Goal: Information Seeking & Learning: Find specific fact

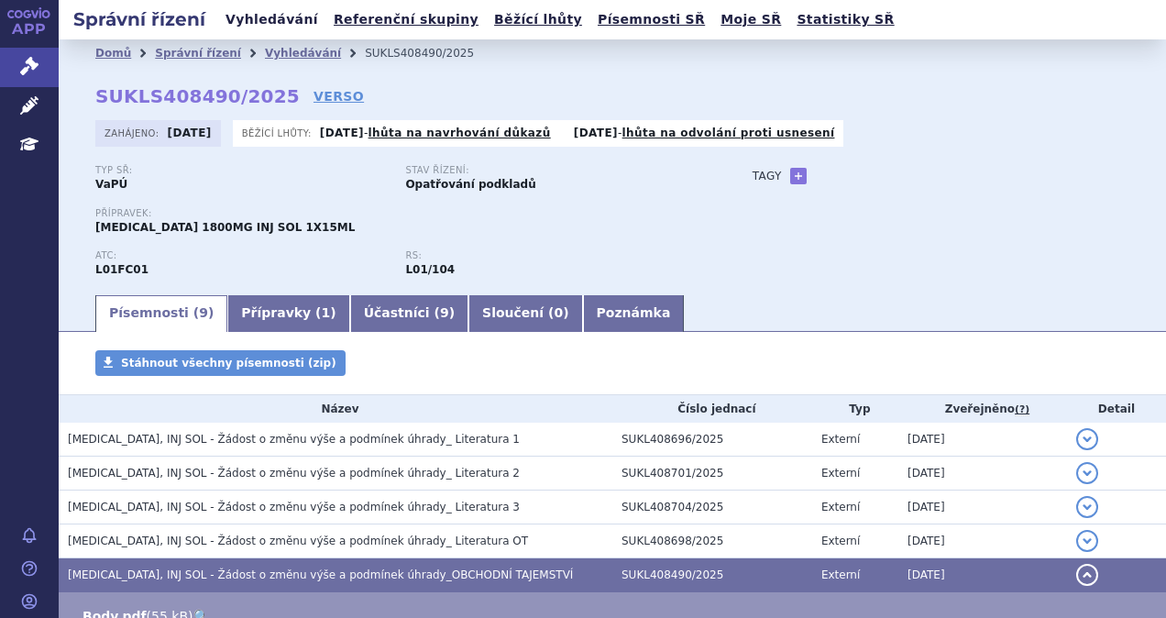
click at [240, 22] on link "Vyhledávání" at bounding box center [272, 19] width 104 height 25
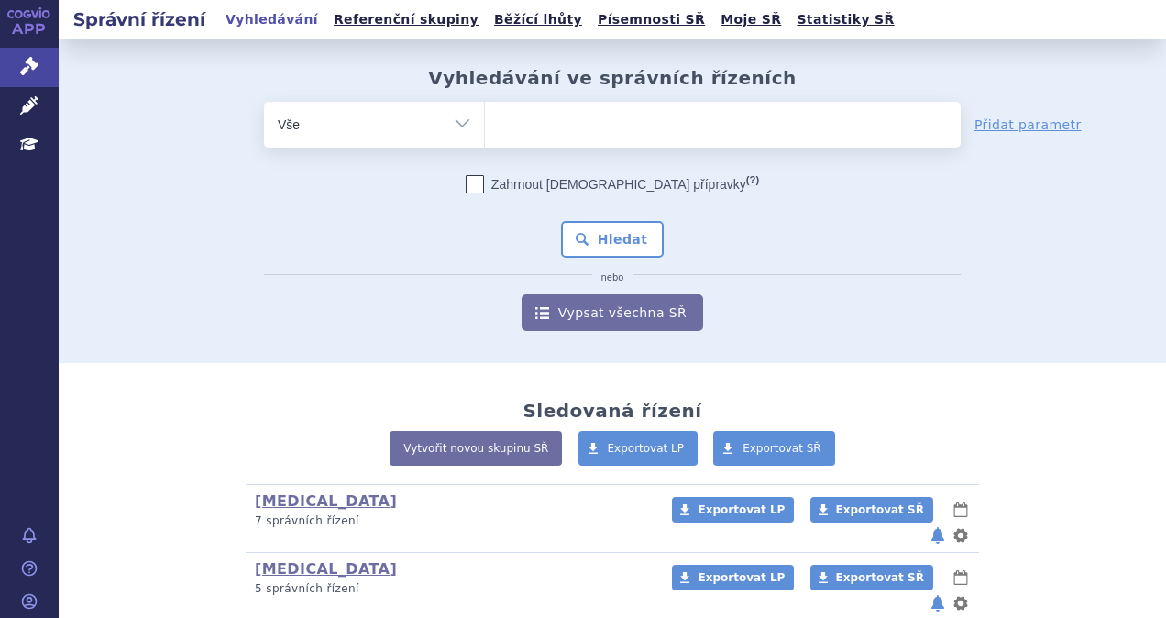
click at [601, 128] on ul at bounding box center [723, 121] width 476 height 39
click at [485, 128] on select at bounding box center [484, 124] width 1 height 46
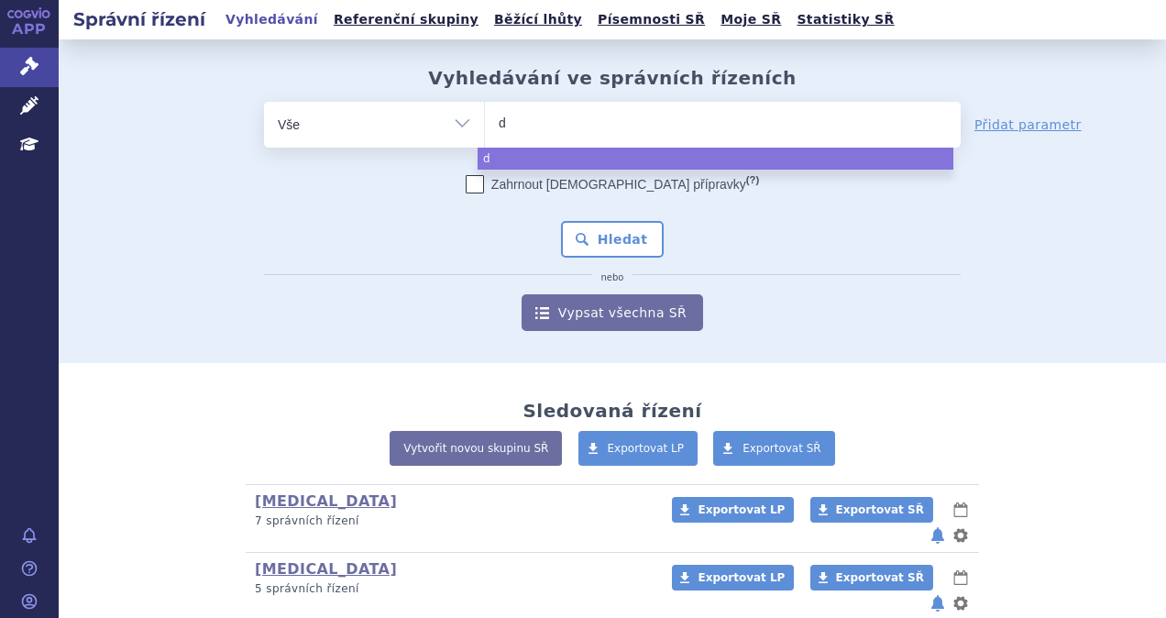
type input "da"
type input "dar"
type input "darza"
type input "darzale"
type input "[MEDICAL_DATA]"
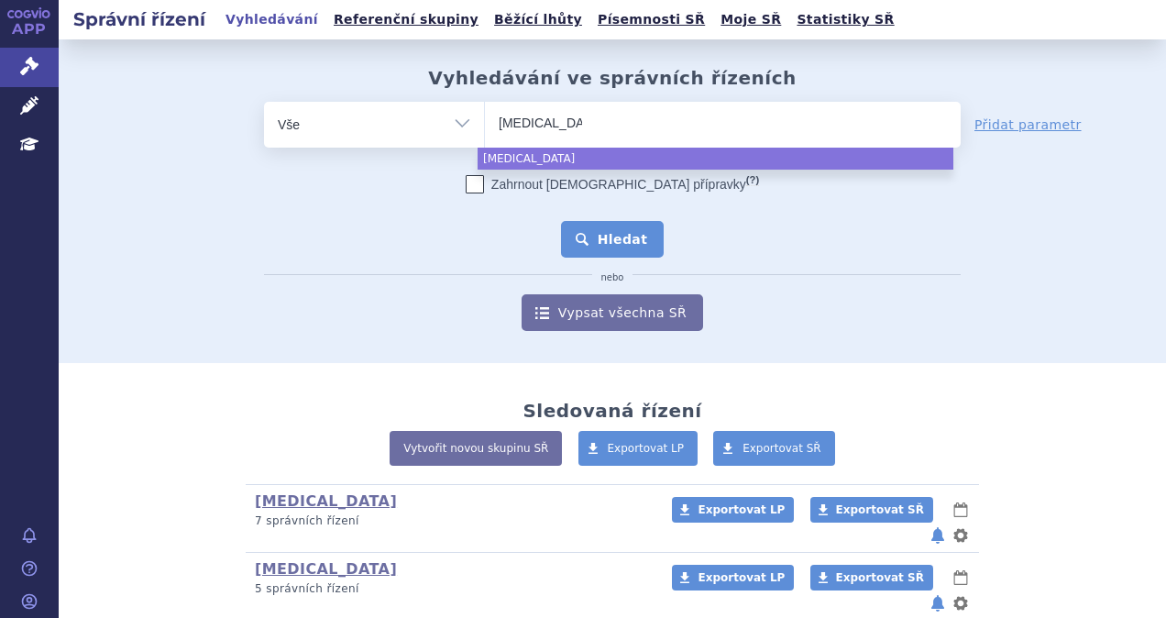
select select "darzalex"
click at [627, 239] on button "Hledat" at bounding box center [613, 239] width 104 height 37
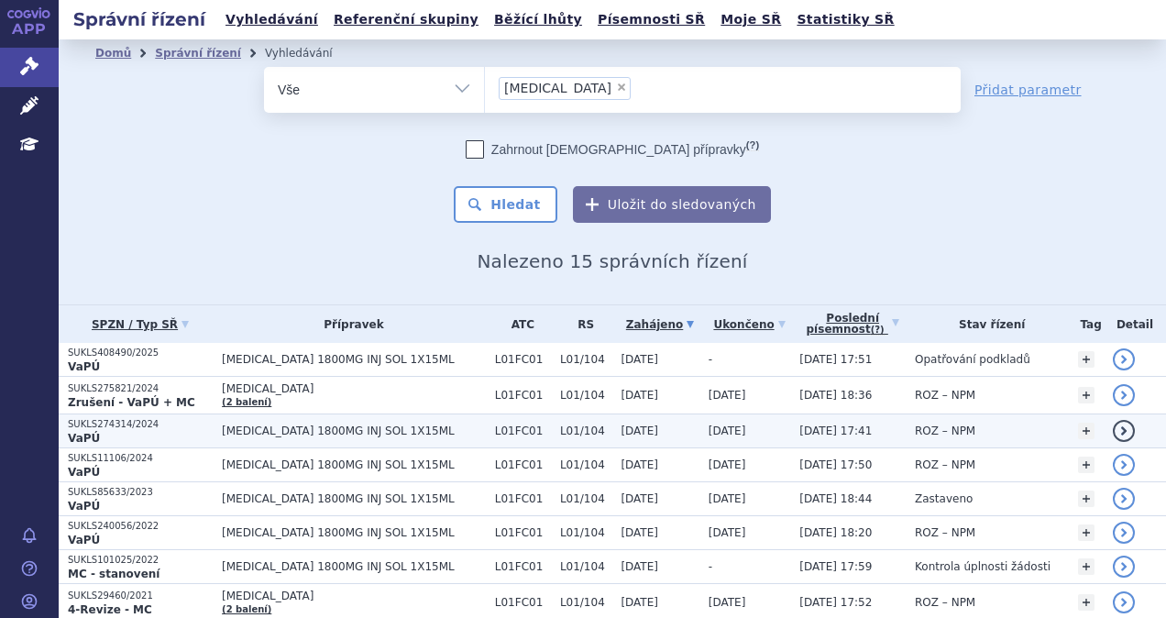
click at [301, 434] on span "[MEDICAL_DATA] 1800MG INJ SOL 1X15ML" at bounding box center [354, 430] width 264 height 13
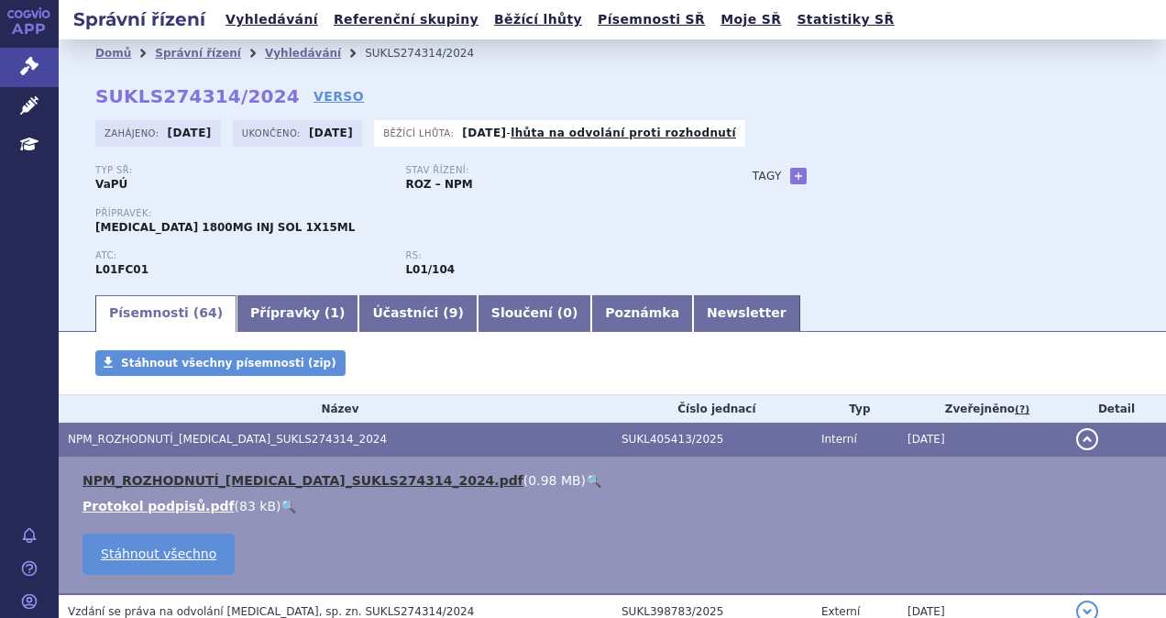
click at [354, 481] on link "NPM_ROZHODNUTÍ_[MEDICAL_DATA]_SUKLS274314_2024.pdf" at bounding box center [303, 480] width 441 height 15
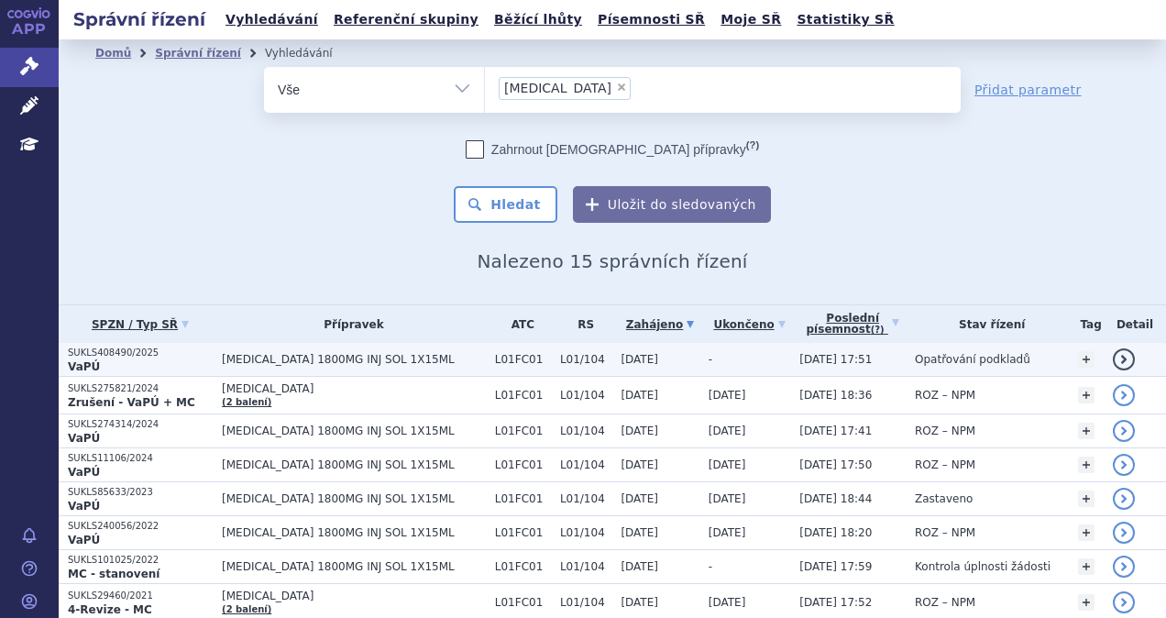
click at [259, 354] on span "[MEDICAL_DATA] 1800MG INJ SOL 1X15ML" at bounding box center [354, 359] width 264 height 13
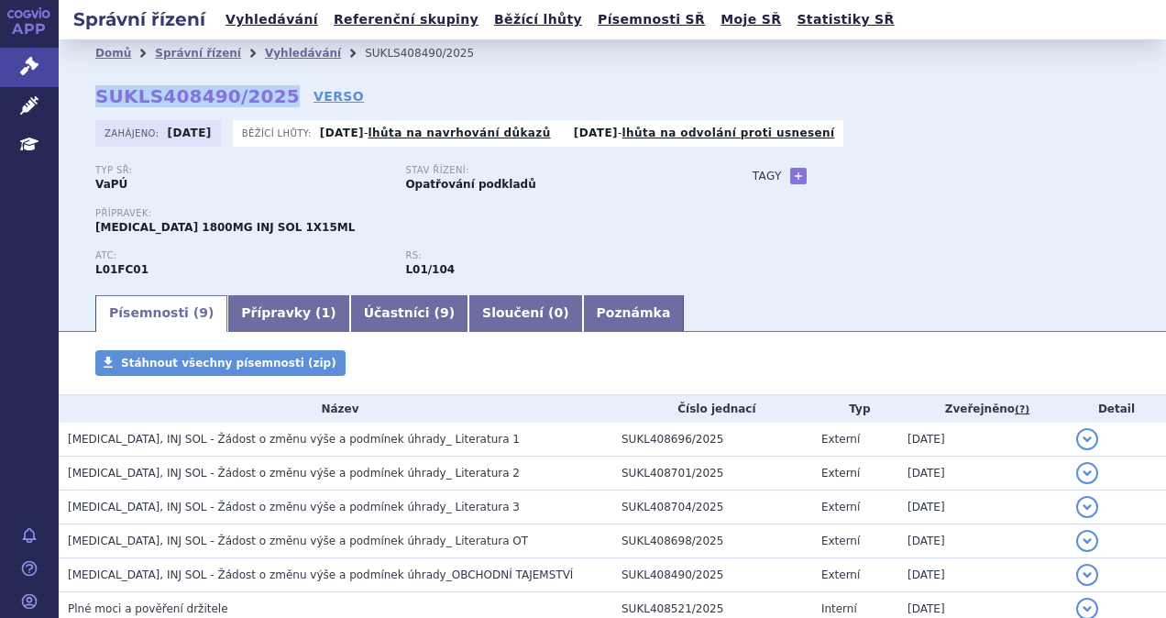
drag, startPoint x: 94, startPoint y: 92, endPoint x: 264, endPoint y: 101, distance: 170.8
click at [264, 101] on div "Domů Správní řízení Vyhledávání SUKLS408490/2025 SUKLS408490/2025 VERSO Zahájen…" at bounding box center [613, 180] width 1108 height 226
copy strong "SUKLS408490/2025"
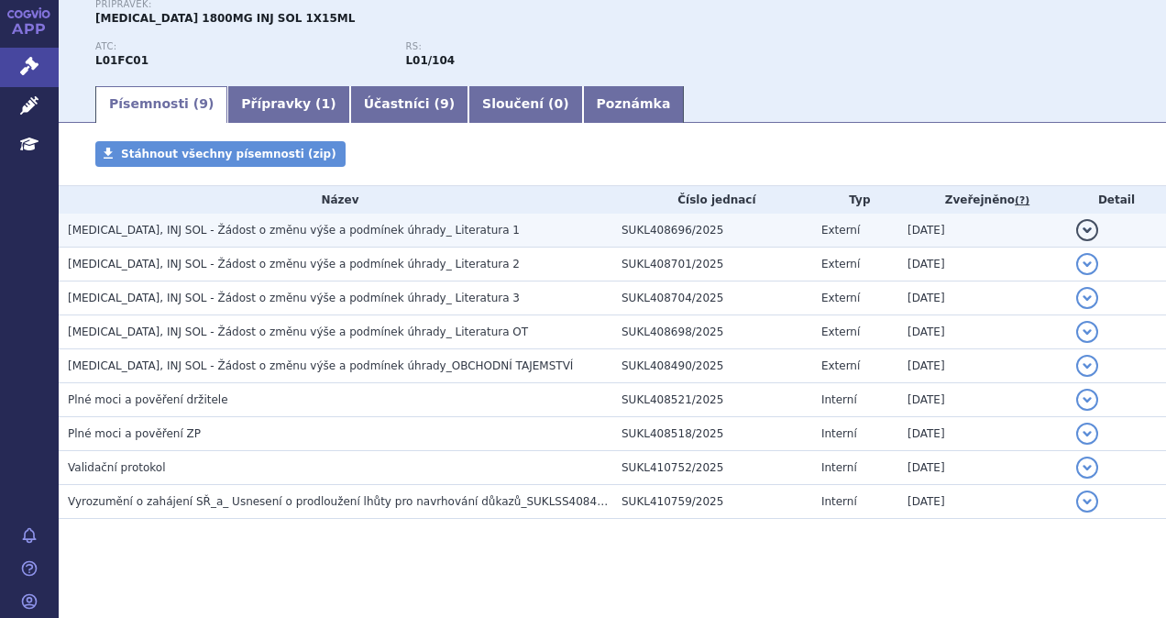
scroll to position [218, 0]
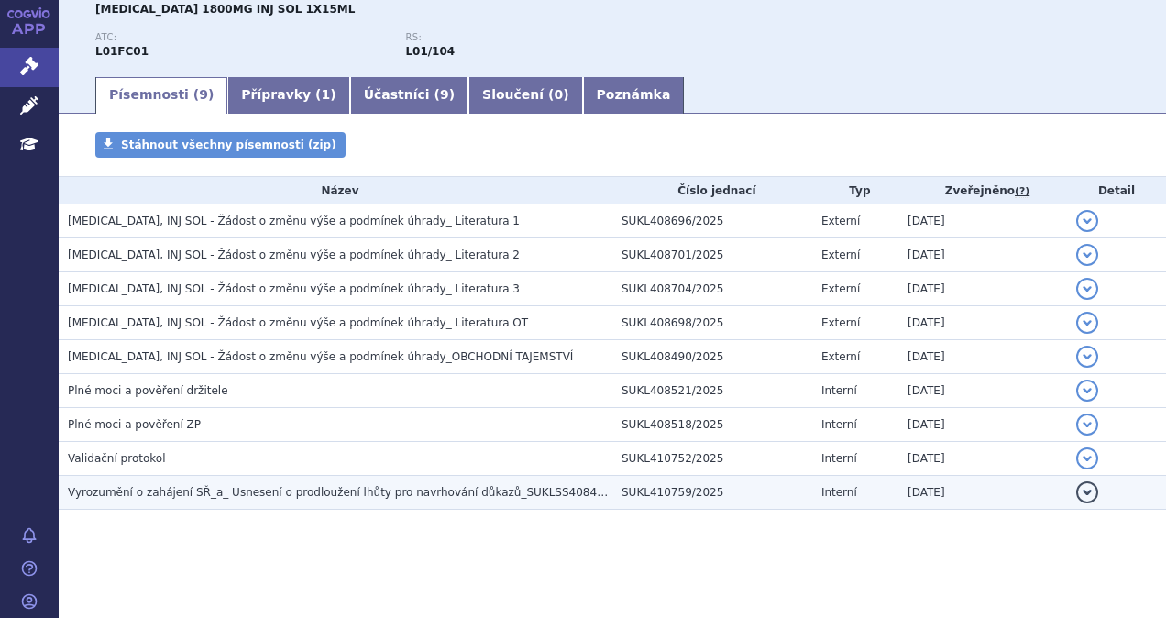
click at [286, 495] on span "Vyrozumění o zahájení SŘ_a_ Usnesení o prodloužení lhůty pro navrhování důkazů_…" at bounding box center [355, 492] width 575 height 13
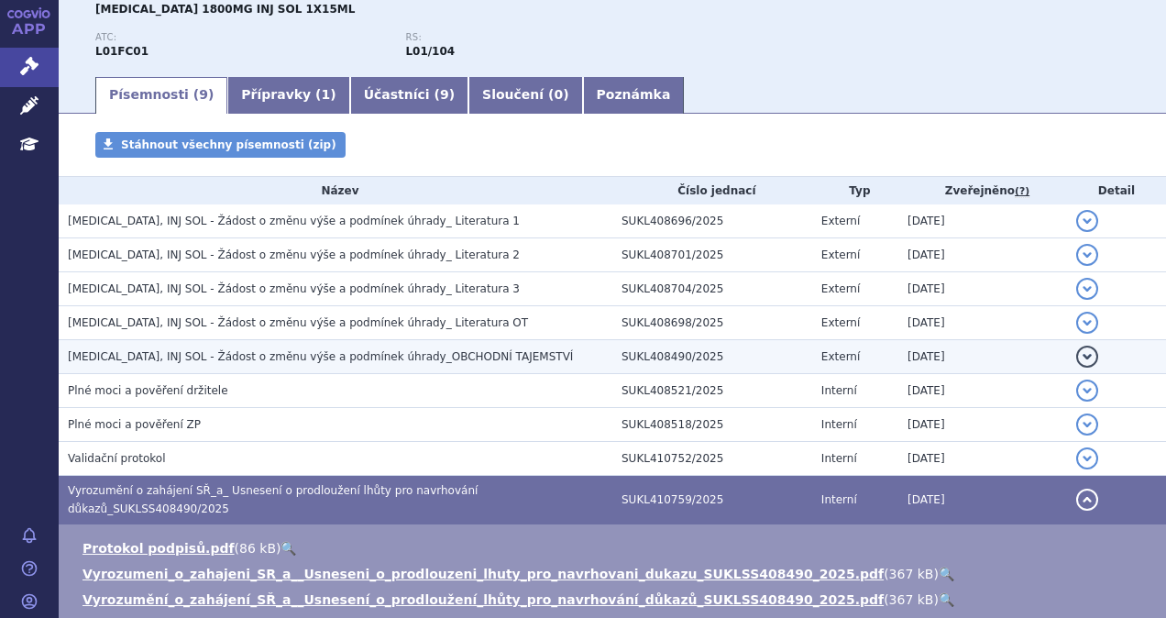
click at [180, 357] on span "DARZALEX, INJ SOL - Žádost o změnu výše a podmínek úhrady_OBCHODNÍ TAJEMSTVÍ" at bounding box center [320, 356] width 505 height 13
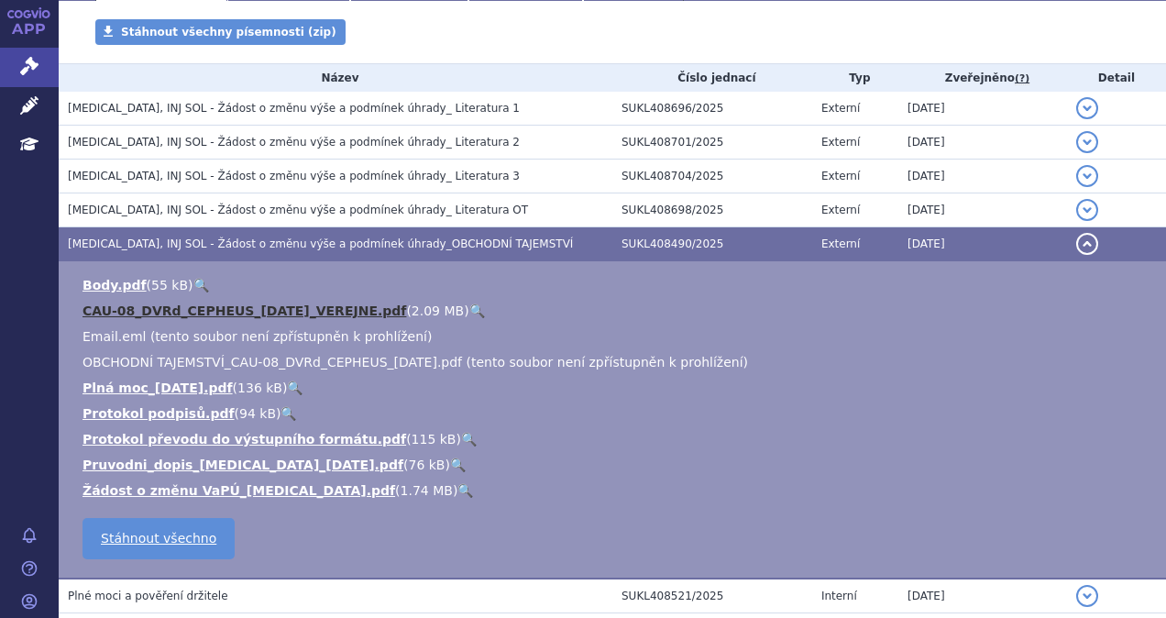
scroll to position [402, 0]
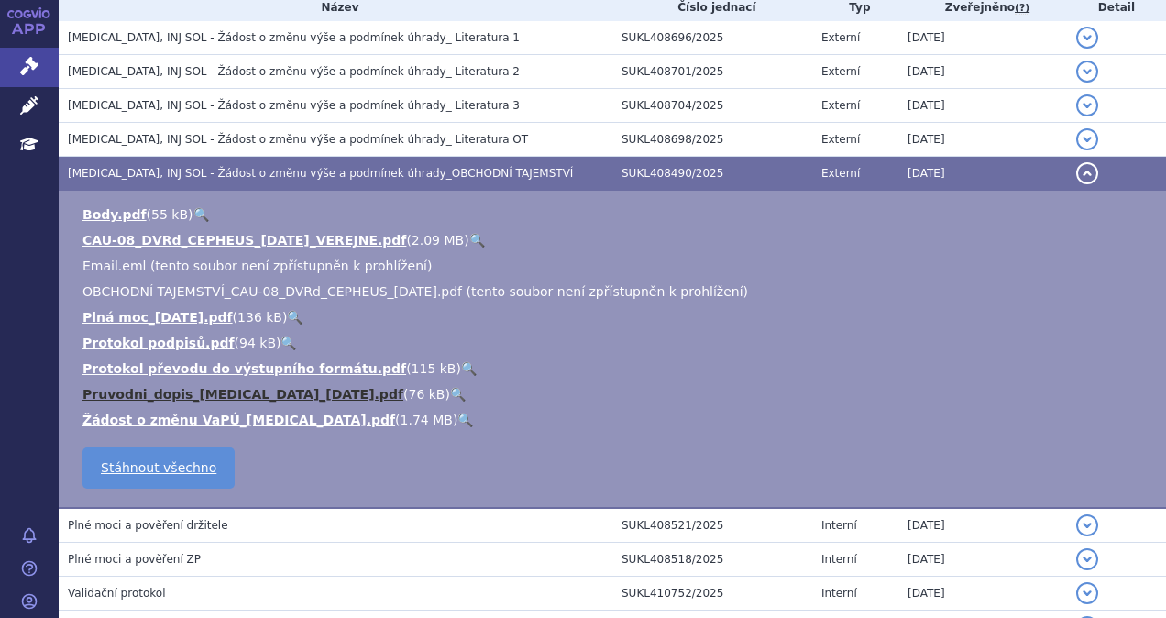
click at [242, 390] on link "Pruvodni_dopis_[MEDICAL_DATA]_[DATE].pdf" at bounding box center [243, 394] width 321 height 15
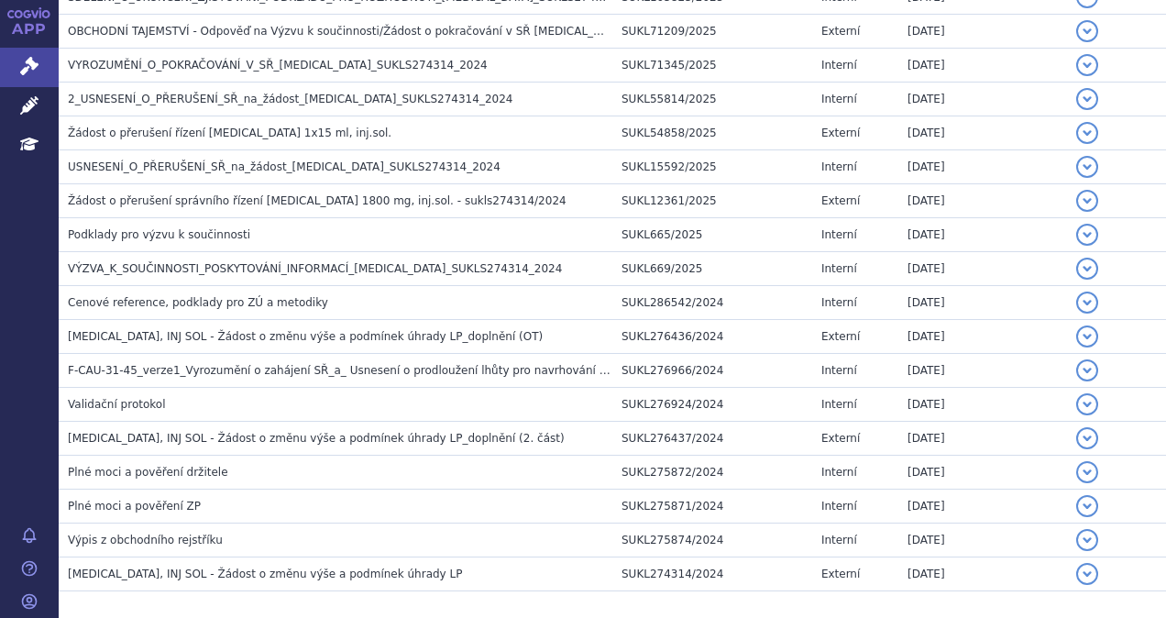
scroll to position [2066, 0]
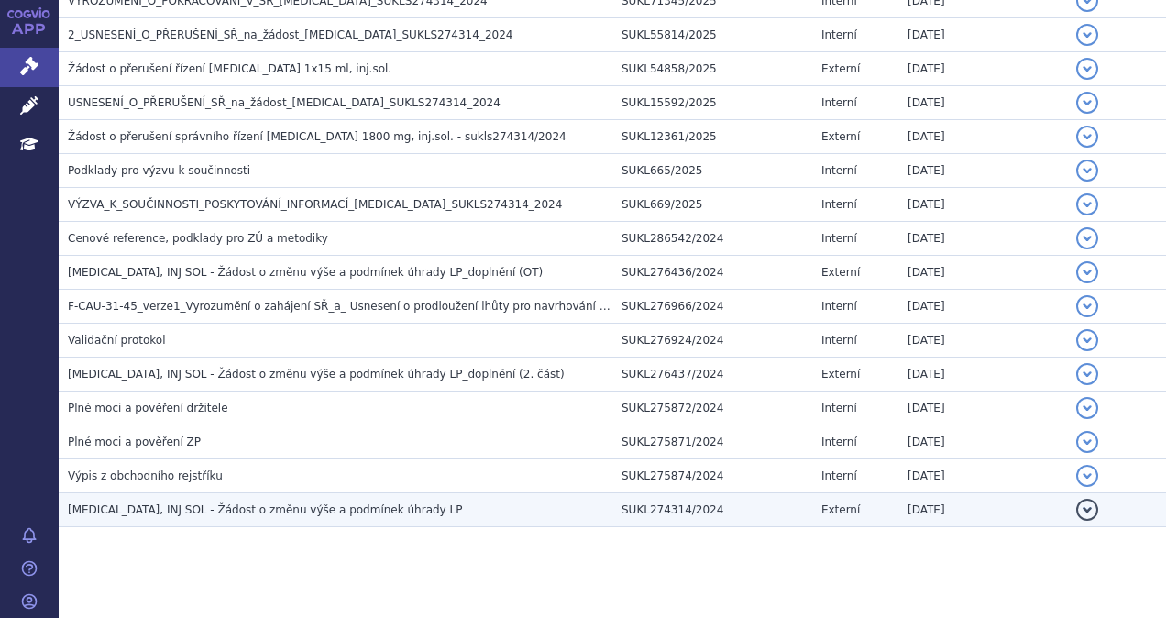
click at [171, 503] on span "DARZALEX, INJ SOL - Žádost o změnu výše a podmínek úhrady LP" at bounding box center [265, 509] width 394 height 13
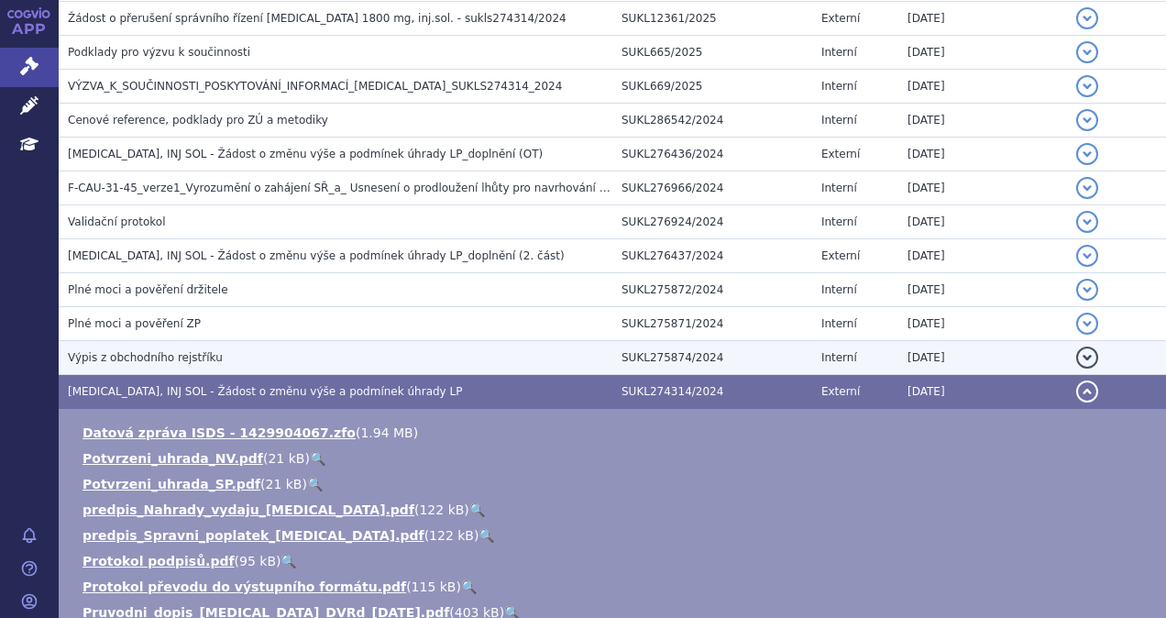
scroll to position [2250, 0]
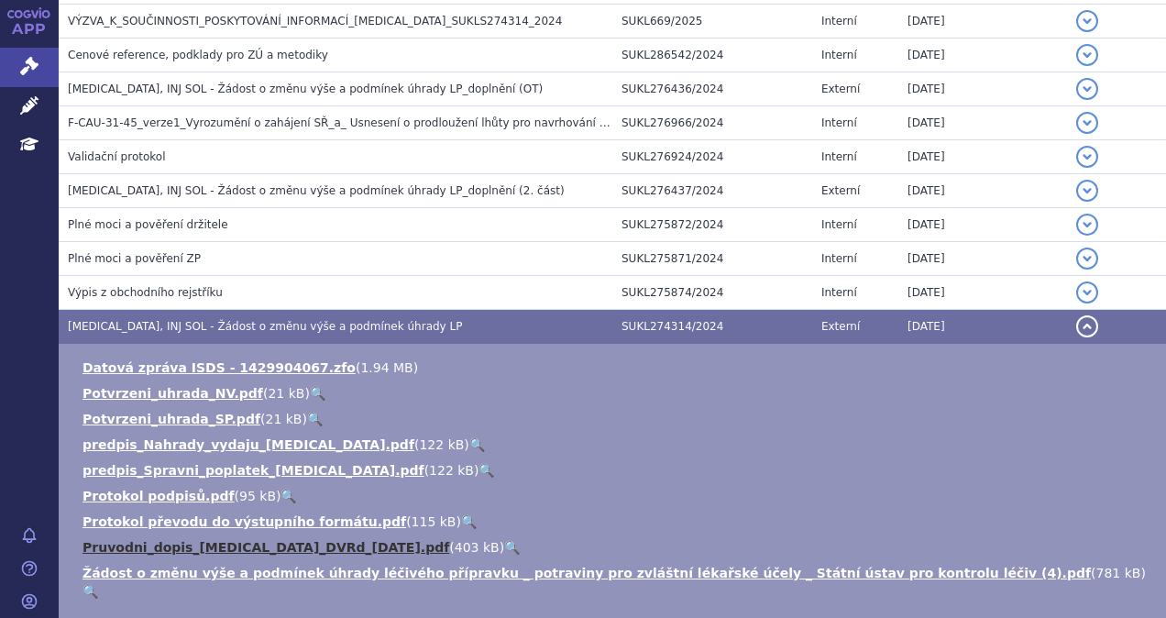
click at [268, 540] on link "Pruvodni_dopis_DARZALEX_DVRd_23.10.2024.pdf" at bounding box center [266, 547] width 367 height 15
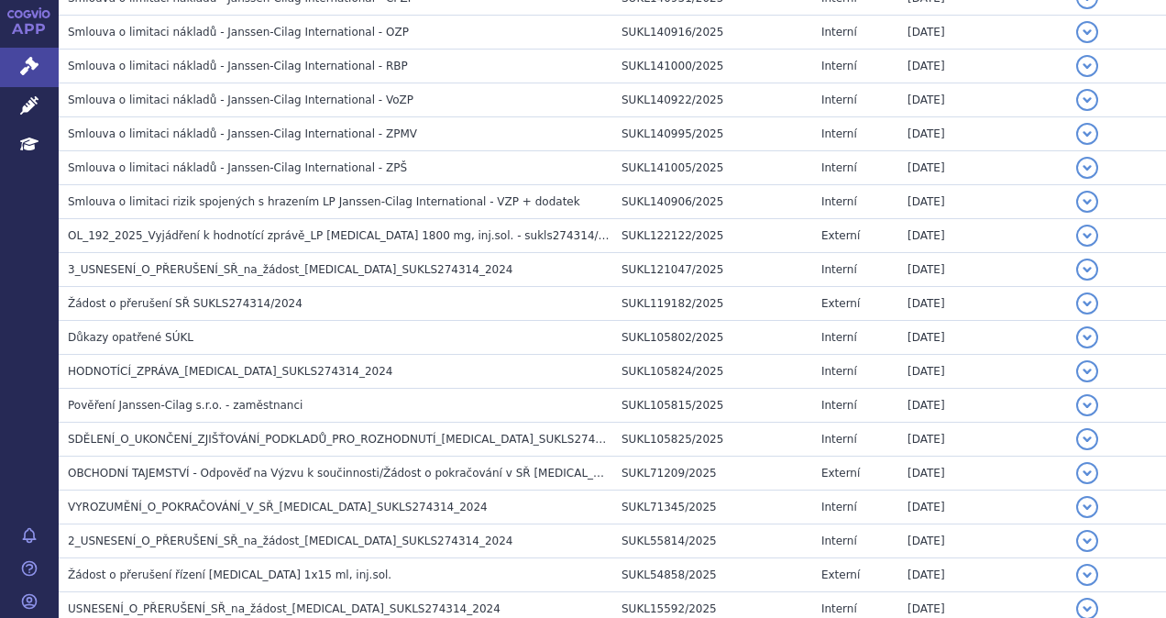
scroll to position [1560, 0]
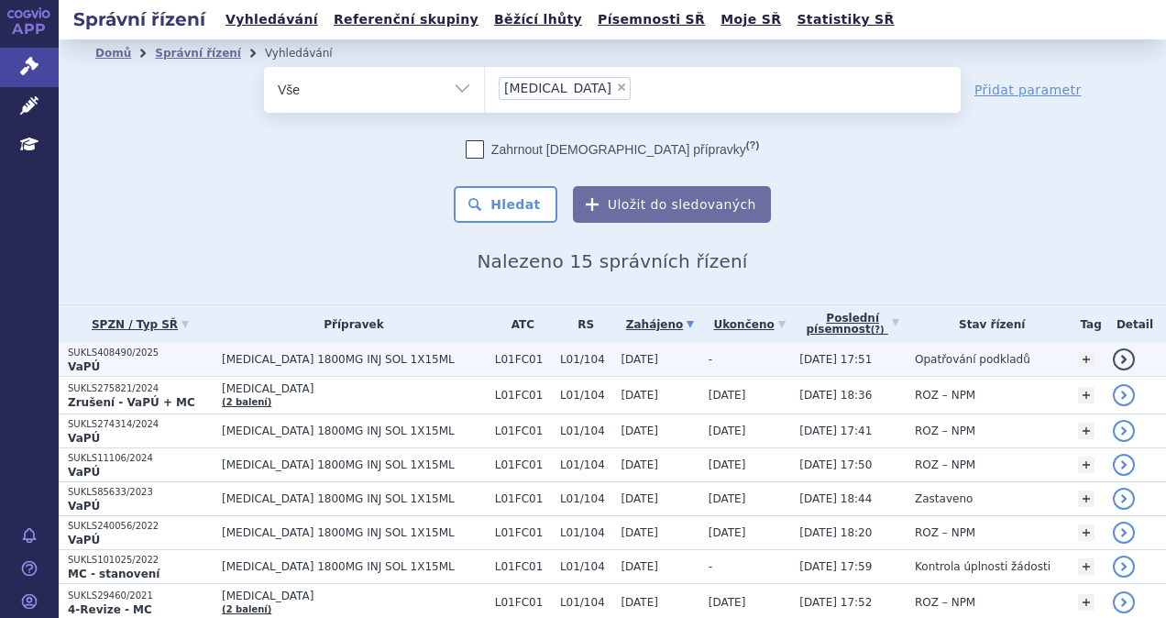
drag, startPoint x: 0, startPoint y: 0, endPoint x: 281, endPoint y: 367, distance: 461.7
click at [281, 367] on td "[MEDICAL_DATA] 1800MG INJ SOL 1X15ML" at bounding box center [349, 360] width 273 height 34
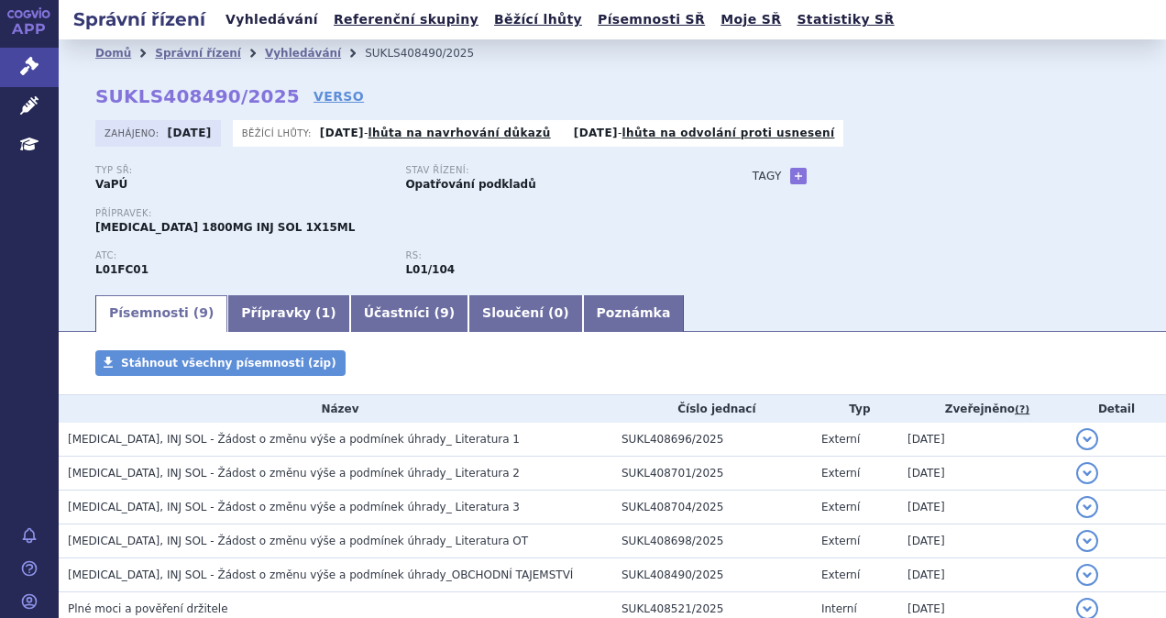
click at [262, 26] on link "Vyhledávání" at bounding box center [272, 19] width 104 height 25
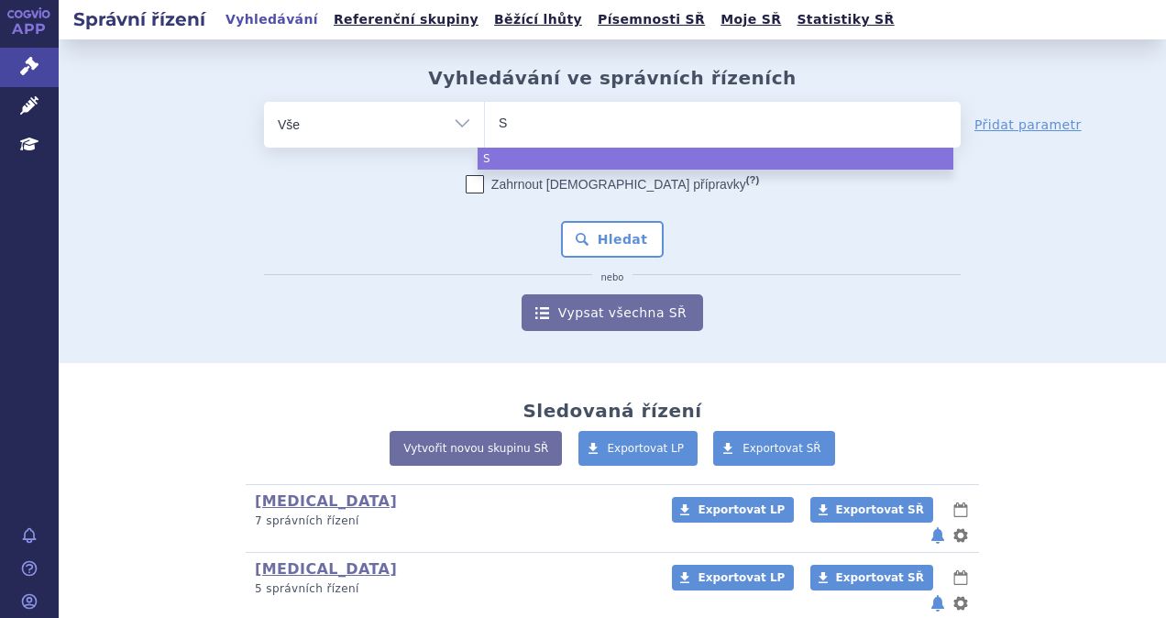
type input "Sa"
type input "Sar"
type input "Sarx"
type input "Sar"
type input "Sarc"
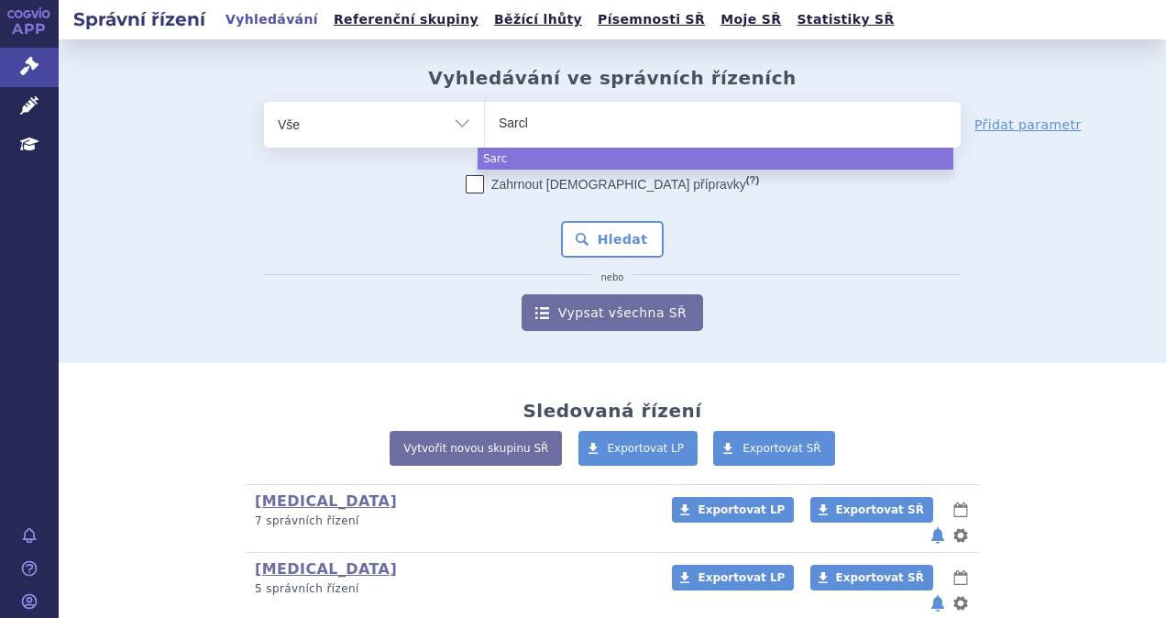
type input "Sarcli"
type input "Sarclis"
type input "Sarclisa"
select select "Sarclisa"
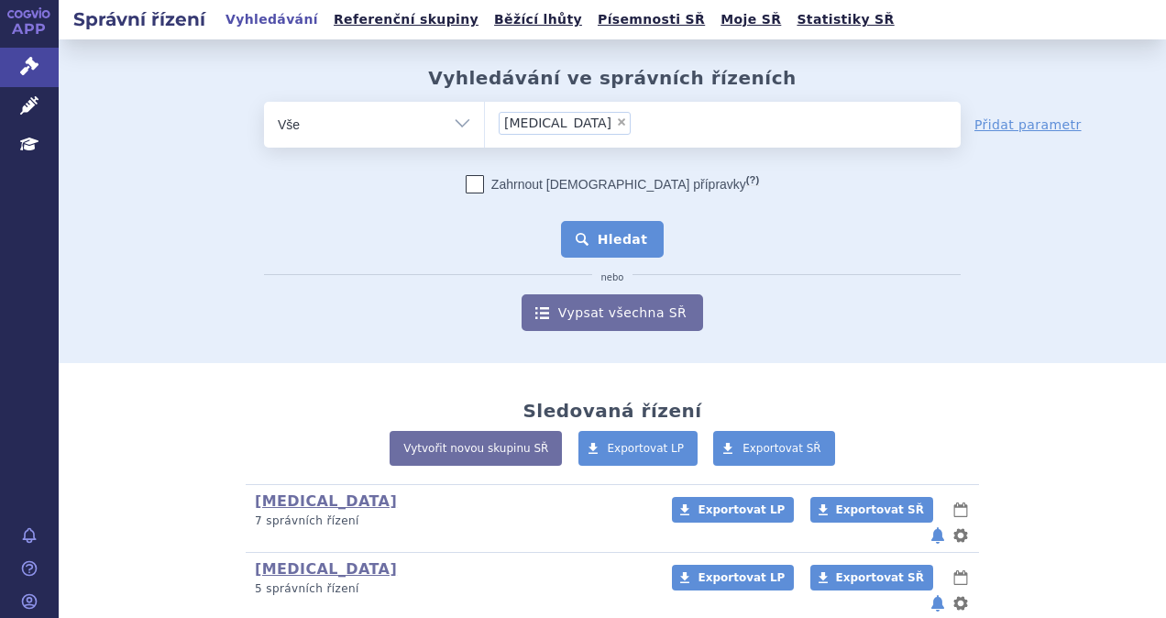
click at [597, 222] on button "Hledat" at bounding box center [613, 239] width 104 height 37
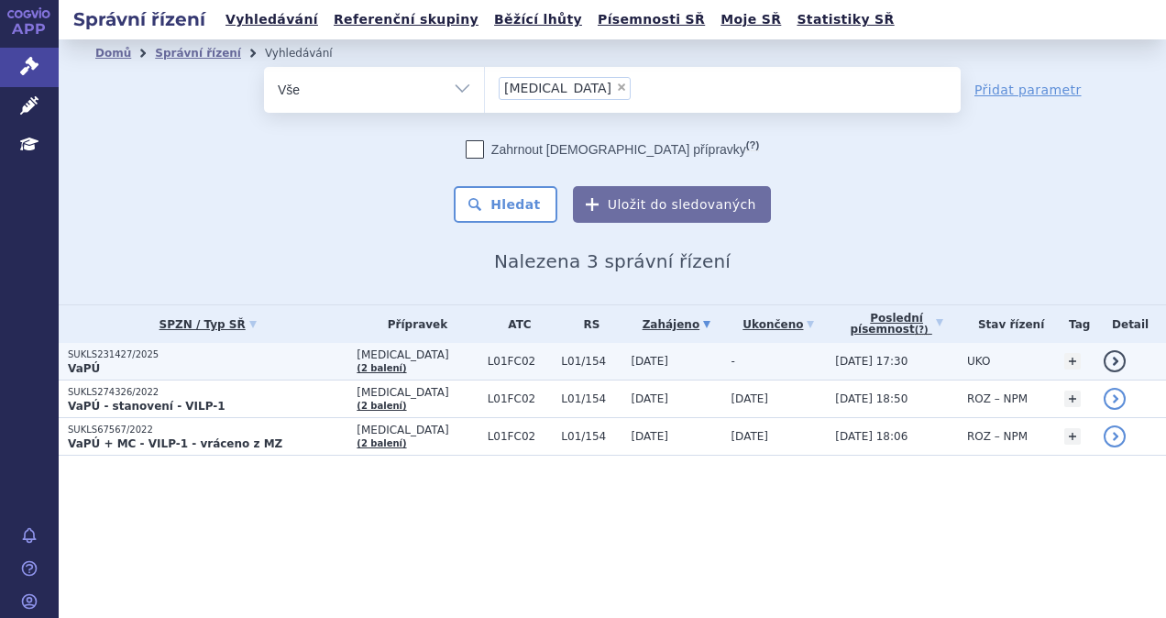
click at [281, 365] on p "VaPÚ" at bounding box center [208, 368] width 280 height 15
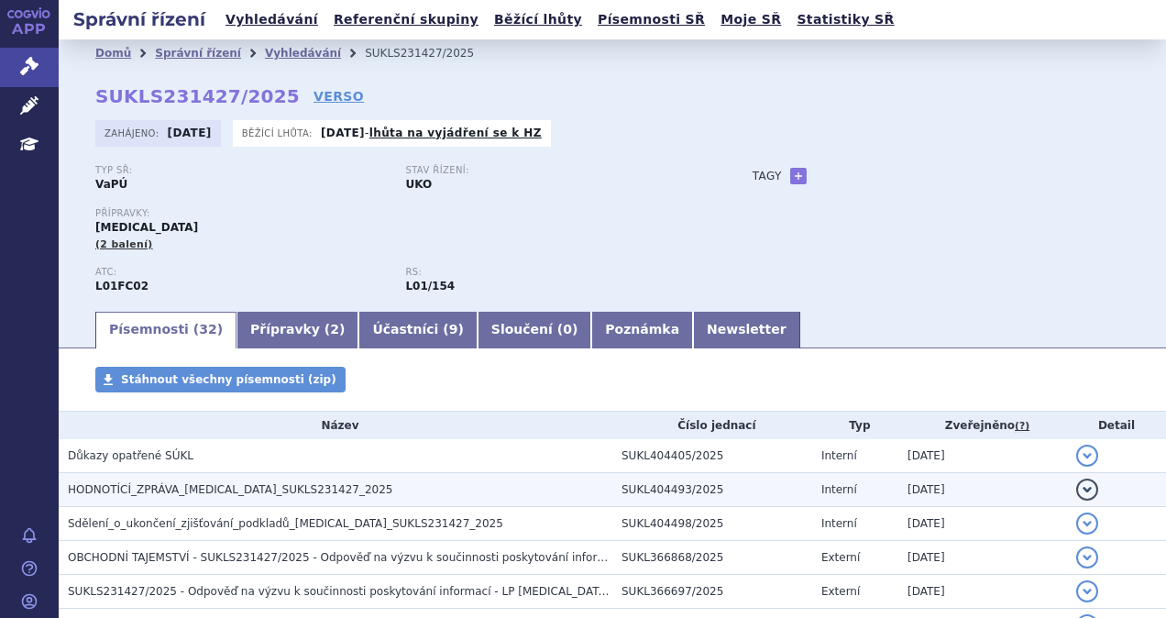
click at [231, 490] on span "HODNOTÍCÍ_ZPRÁVA_SARCLISA_SUKLS231427_2025" at bounding box center [230, 489] width 325 height 13
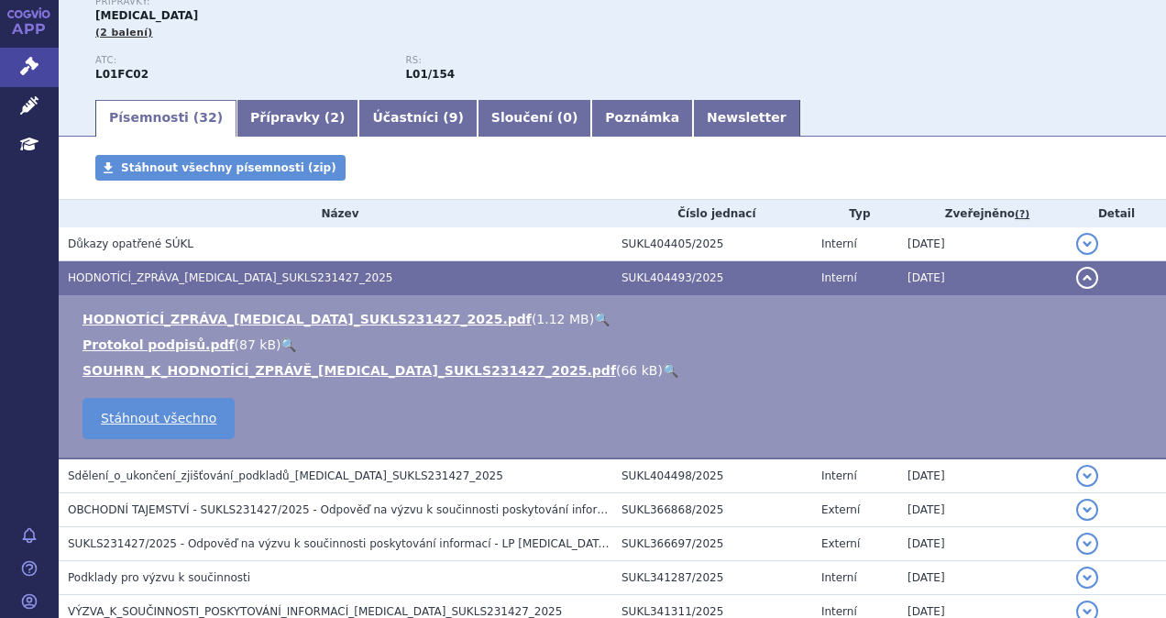
scroll to position [183, 0]
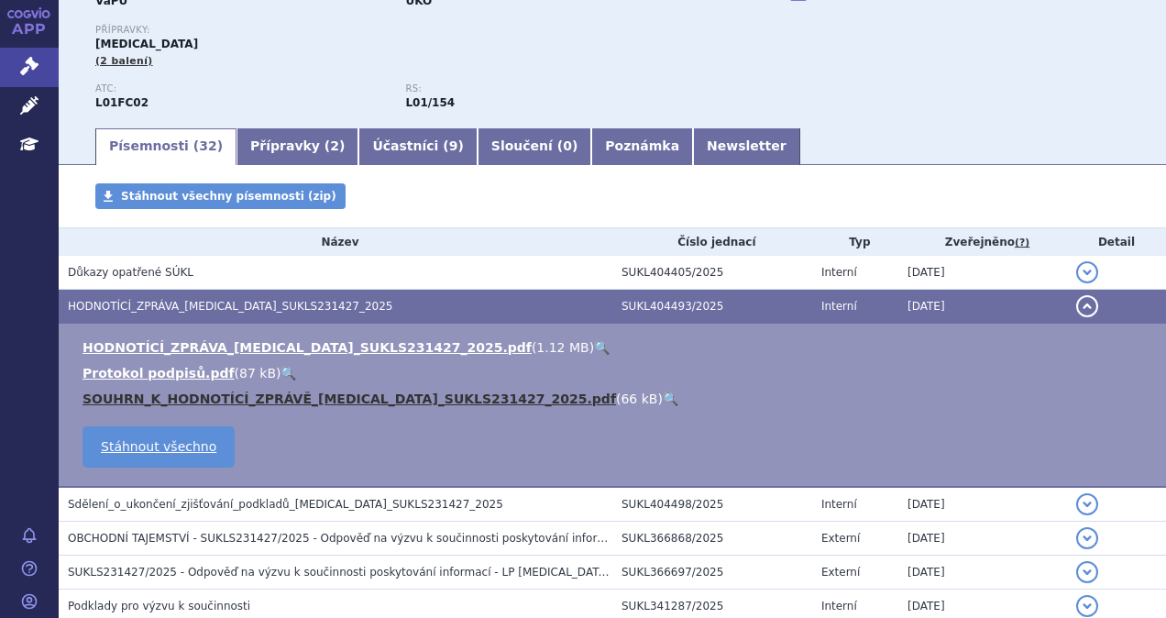
click at [337, 406] on link "SOUHRN_K_HODNOTÍCÍ_ZPRÁVĚ_SARCLISA_SUKLS231427_2025.pdf" at bounding box center [350, 398] width 534 height 15
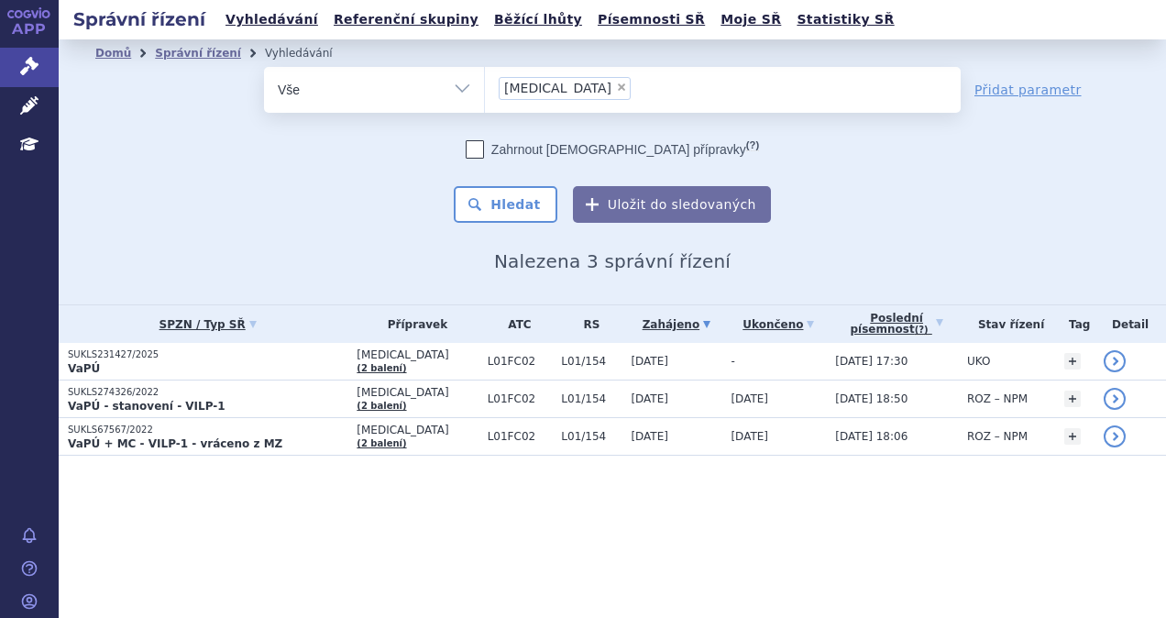
click at [549, 90] on li "× Sarclisa" at bounding box center [565, 88] width 132 height 23
click at [485, 90] on select "Sarclisa" at bounding box center [484, 89] width 1 height 46
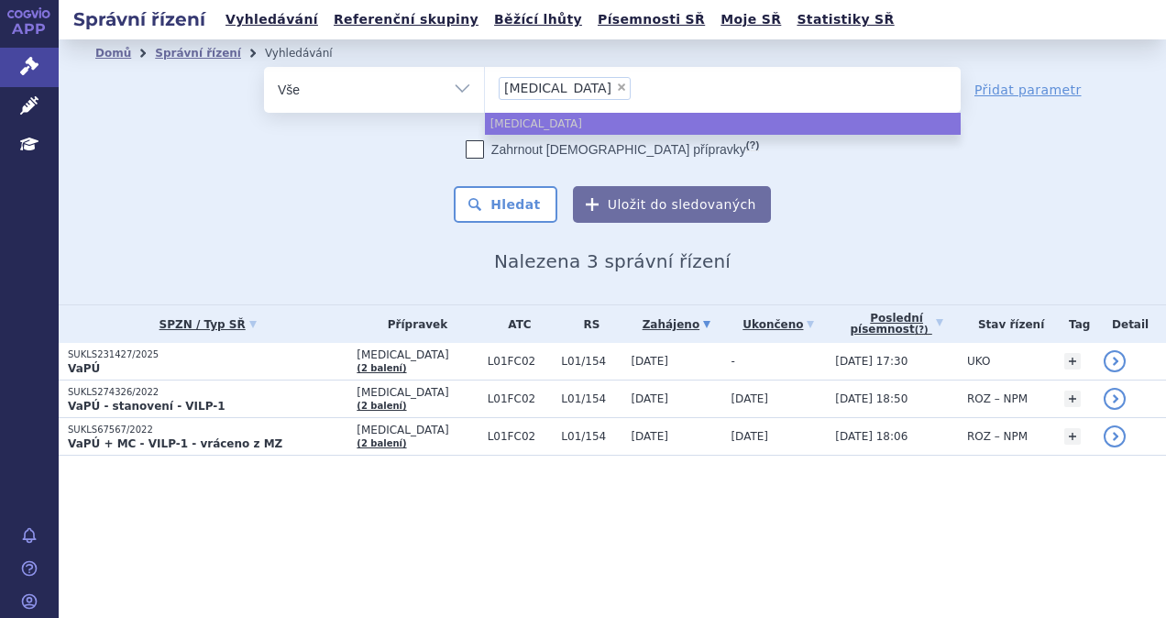
click at [616, 89] on span "×" at bounding box center [621, 87] width 11 height 11
click at [485, 89] on select "Sarclisa" at bounding box center [484, 89] width 1 height 46
select select
type input "ta"
type input "tal"
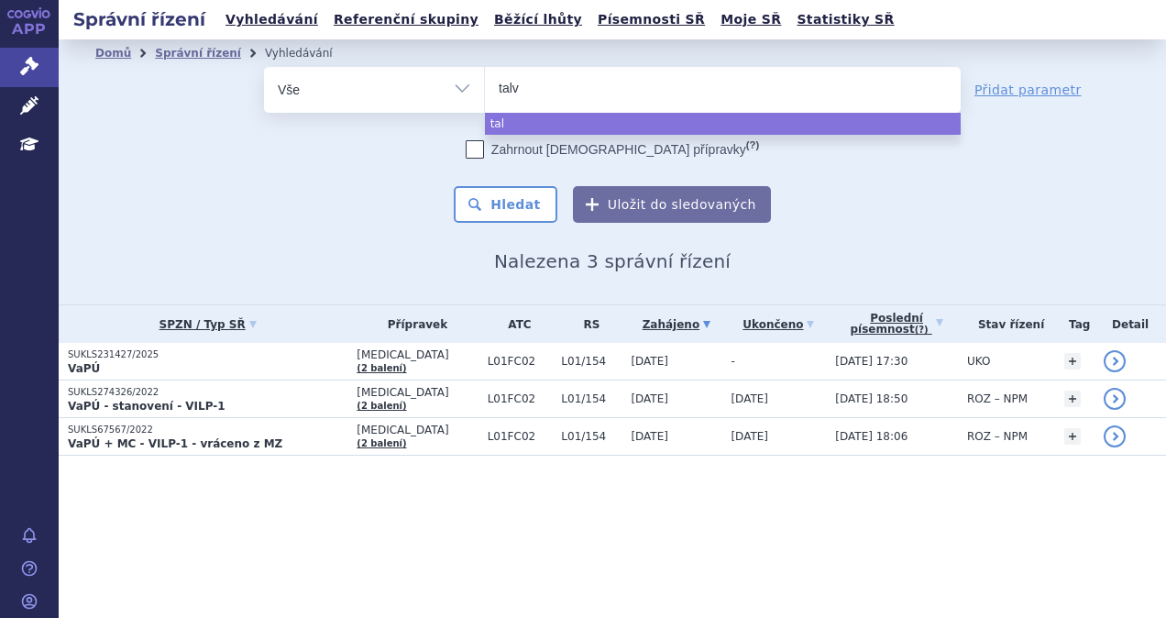
type input "talve"
type input "talvey"
select select "talvey"
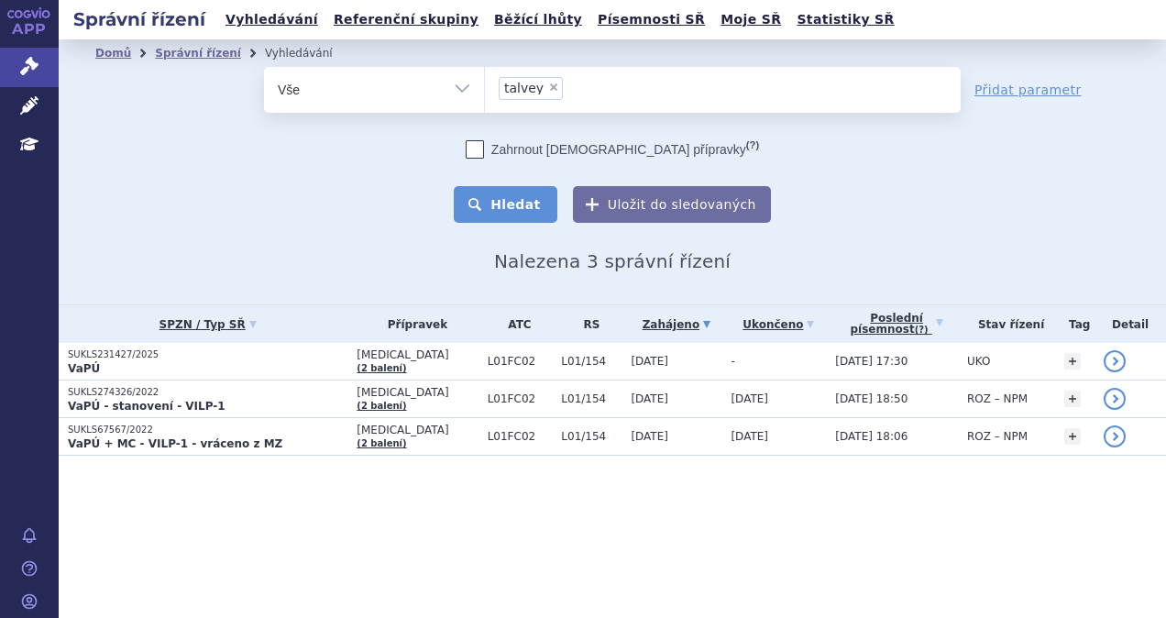
click at [524, 213] on button "Hledat" at bounding box center [506, 204] width 104 height 37
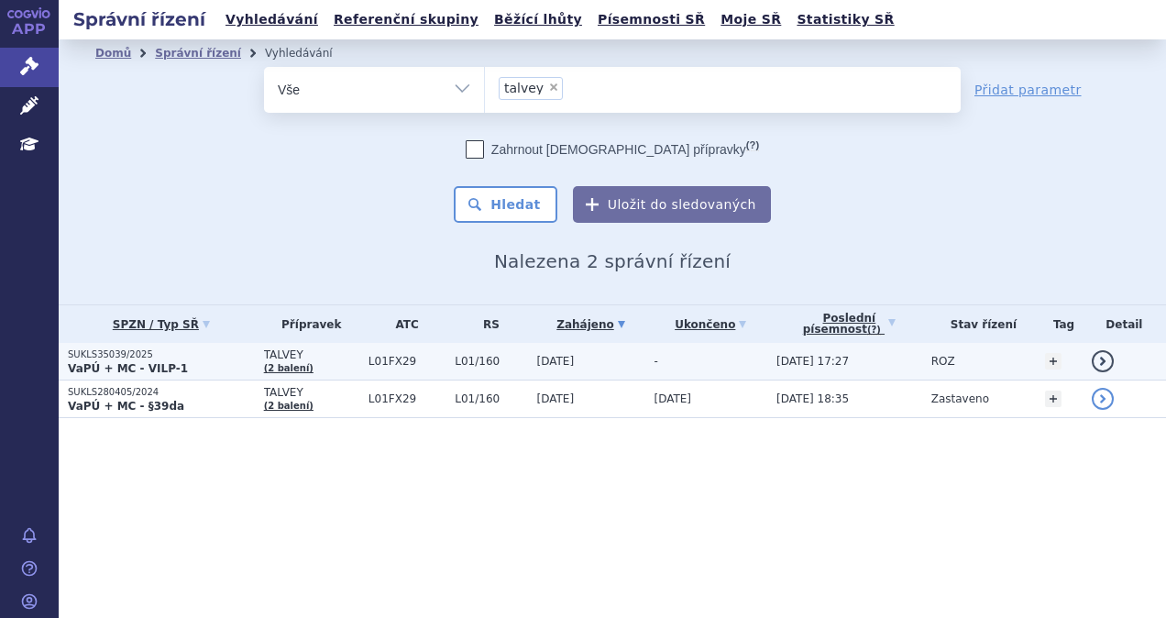
click at [197, 361] on p "VaPÚ + MC - VILP-1" at bounding box center [161, 368] width 187 height 15
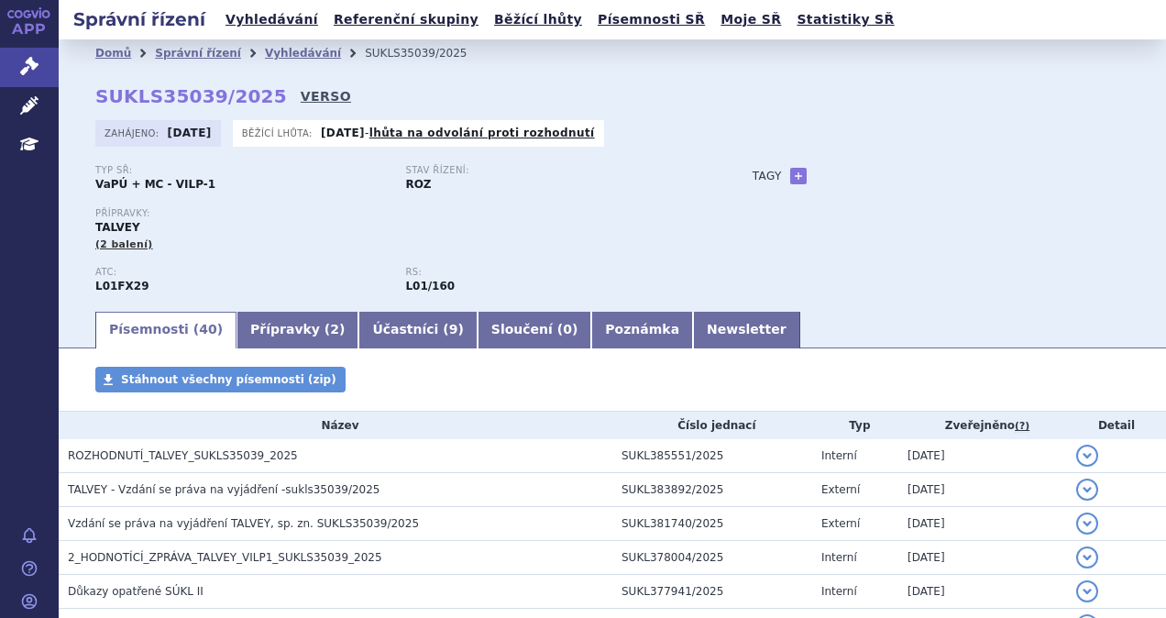
click at [305, 101] on link "VERSO" at bounding box center [326, 96] width 50 height 18
click at [301, 97] on link "VERSO" at bounding box center [326, 96] width 50 height 18
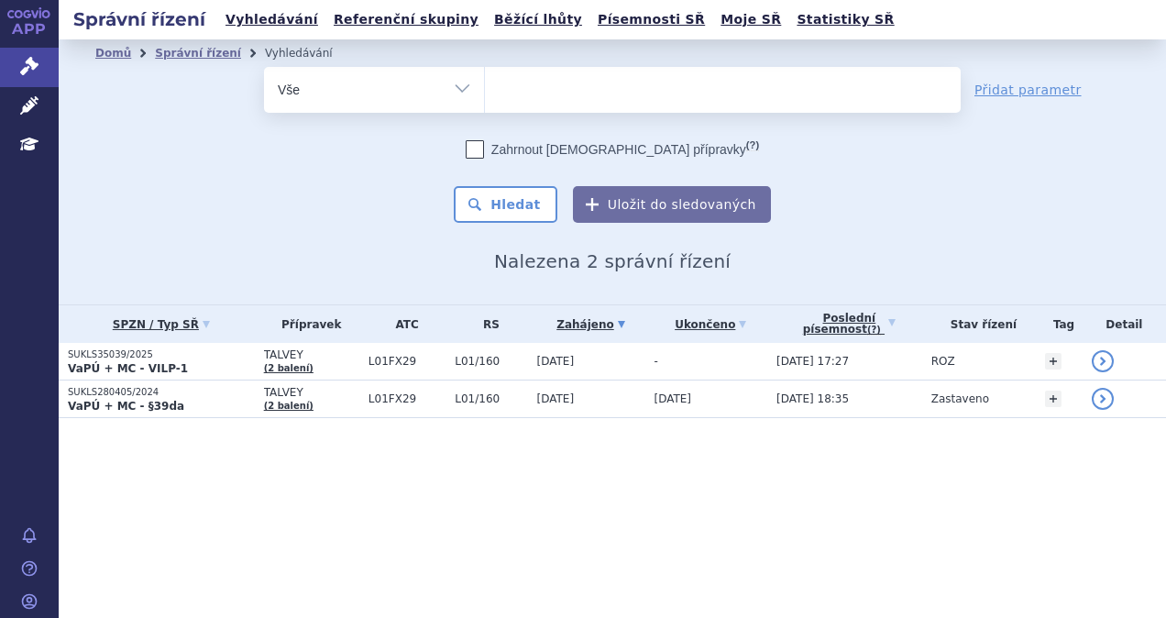
select select
click at [543, 84] on ul at bounding box center [723, 86] width 476 height 39
click at [485, 84] on select "talvey" at bounding box center [484, 89] width 1 height 46
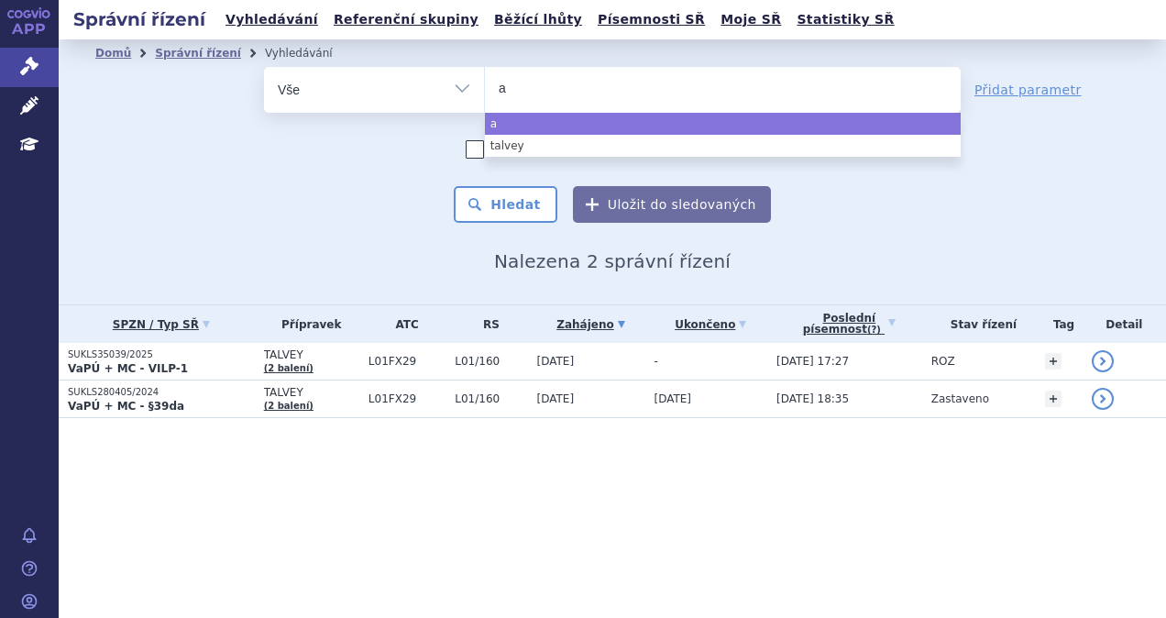
type input "av"
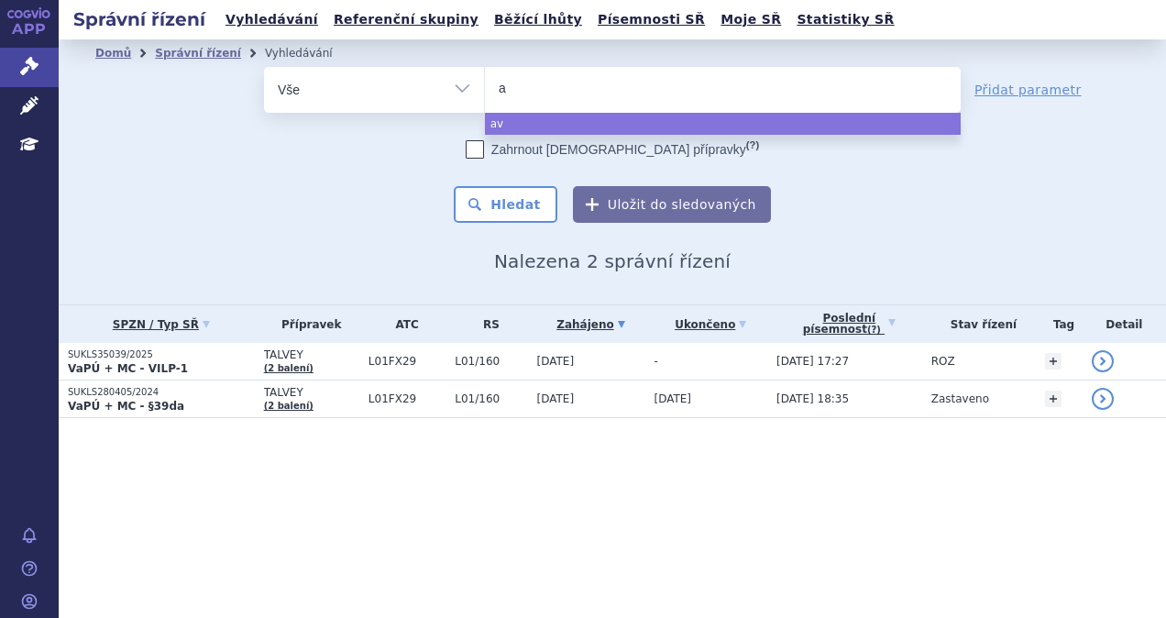
type input "ab"
type input "abce"
type input "abc"
type input "abe"
type input "abem"
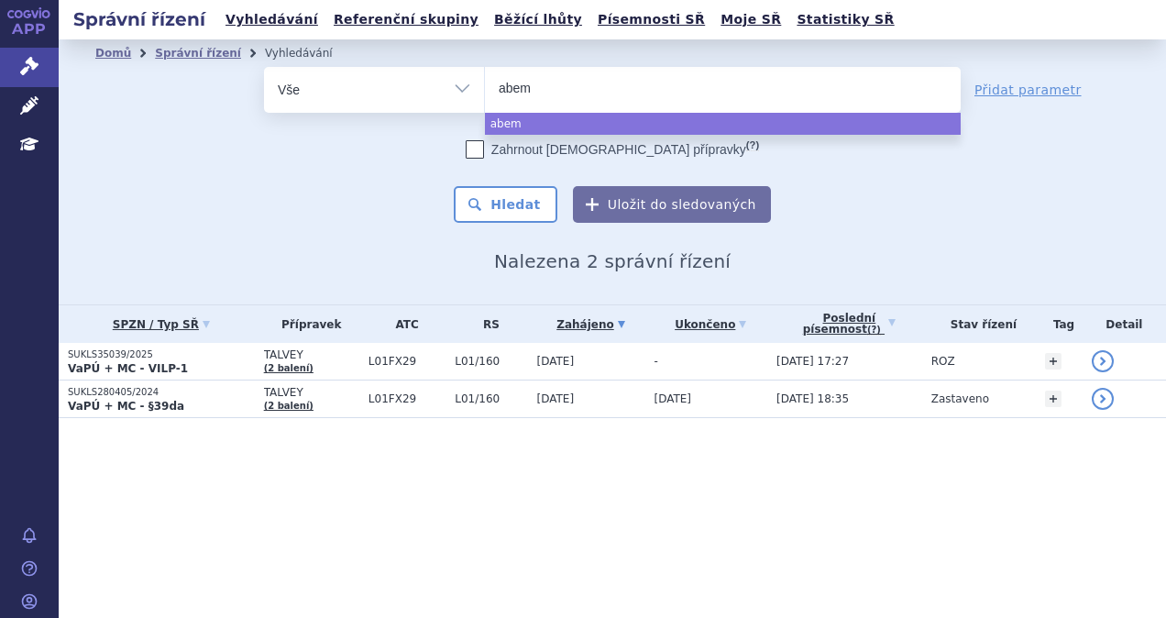
type input "abema"
select select "abema"
click at [506, 193] on button "Hledat" at bounding box center [506, 204] width 104 height 37
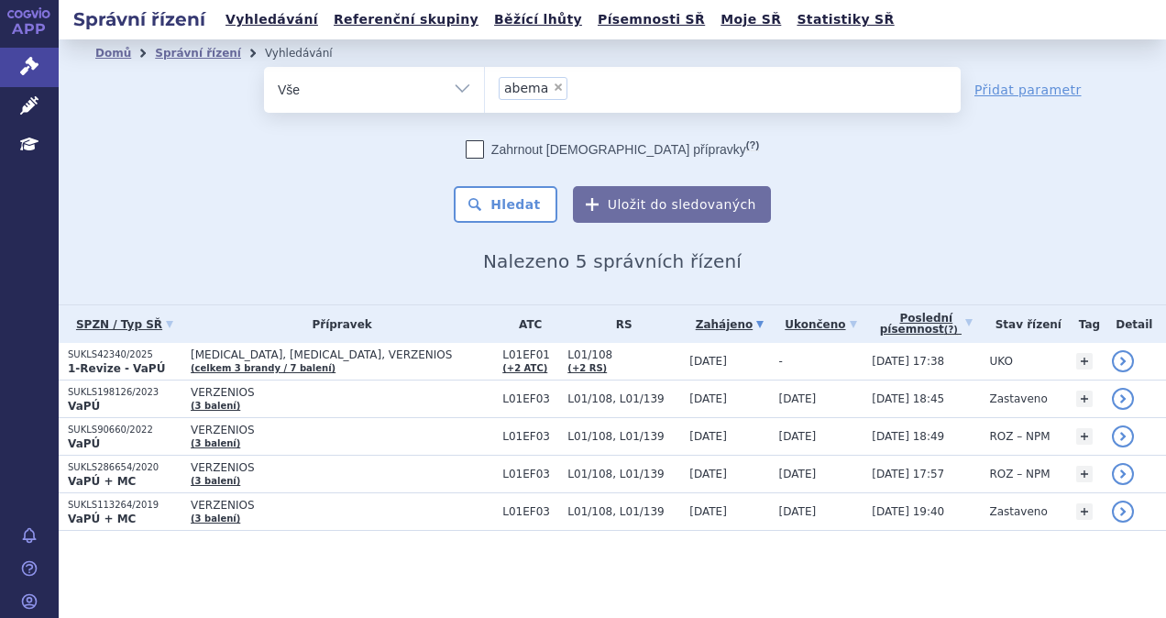
click at [557, 87] on span "×" at bounding box center [558, 87] width 11 height 11
click at [485, 87] on select "abema" at bounding box center [484, 89] width 1 height 46
select select
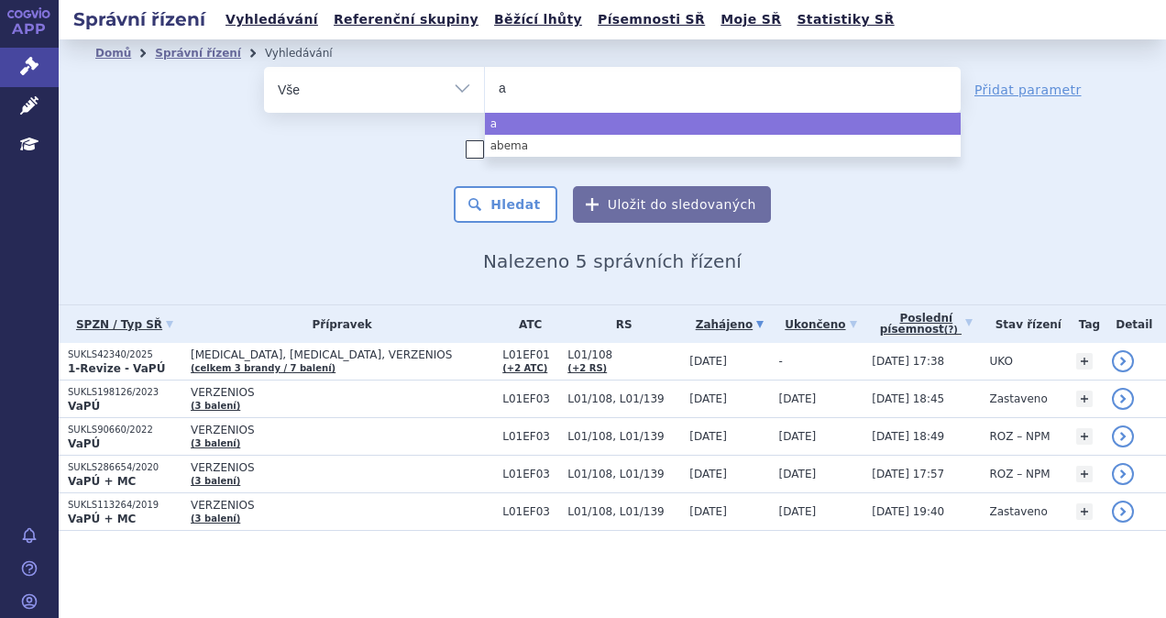
type input "av"
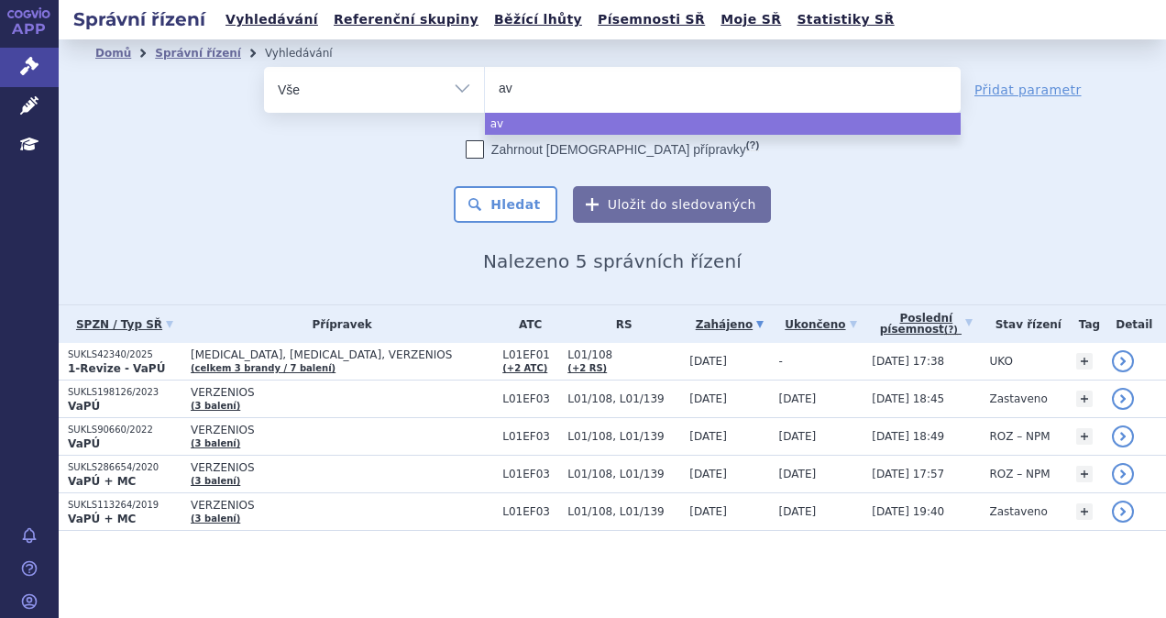
type input "a"
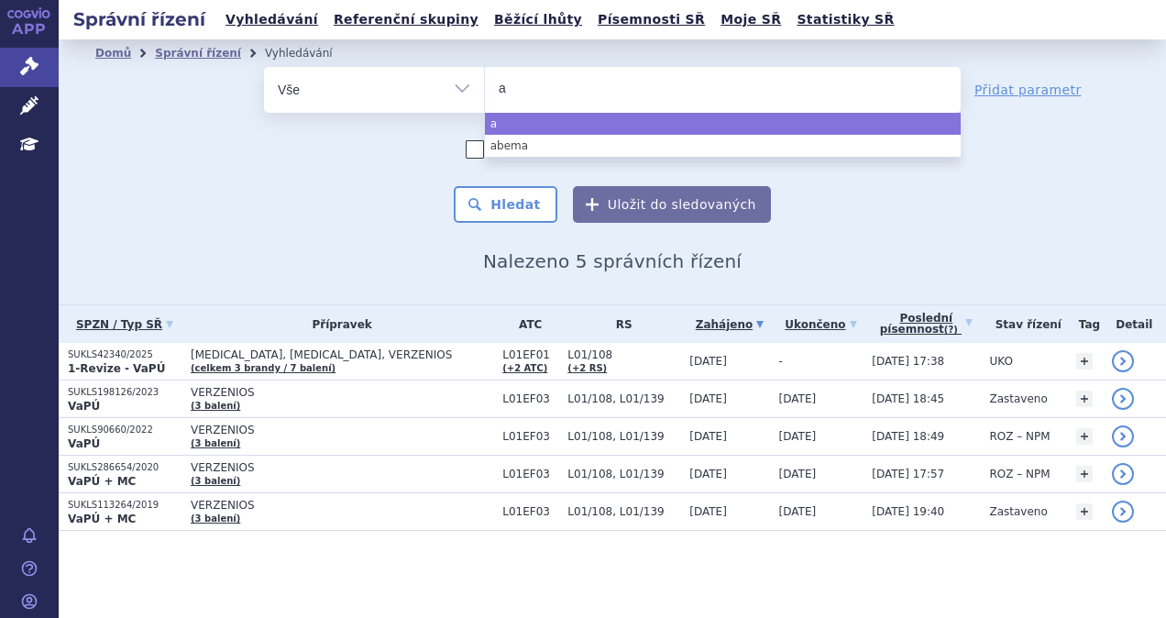
type input "ab"
type input "abe"
type input "abec"
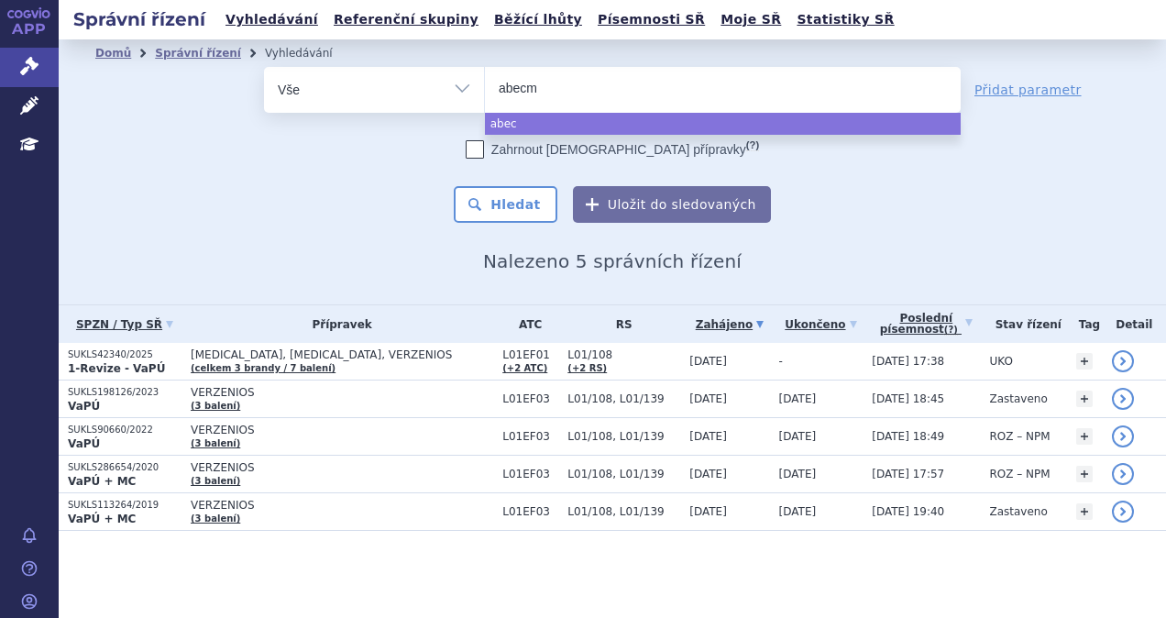
type input "abecma"
select select "abecma"
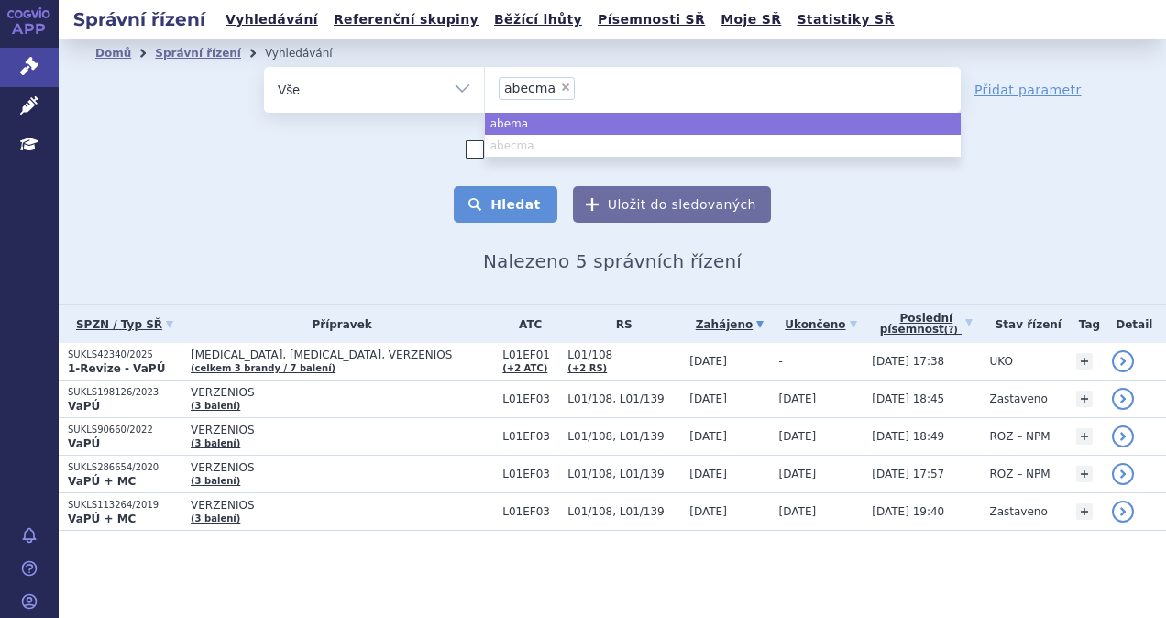
select select "abema"
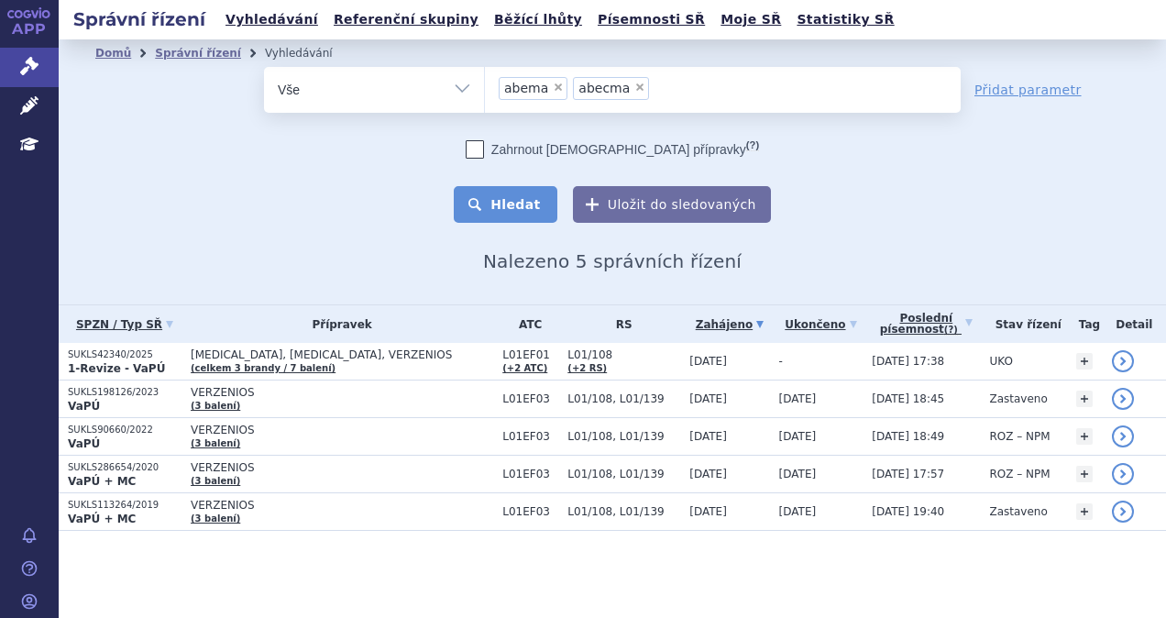
click at [524, 198] on button "Hledat" at bounding box center [506, 204] width 104 height 37
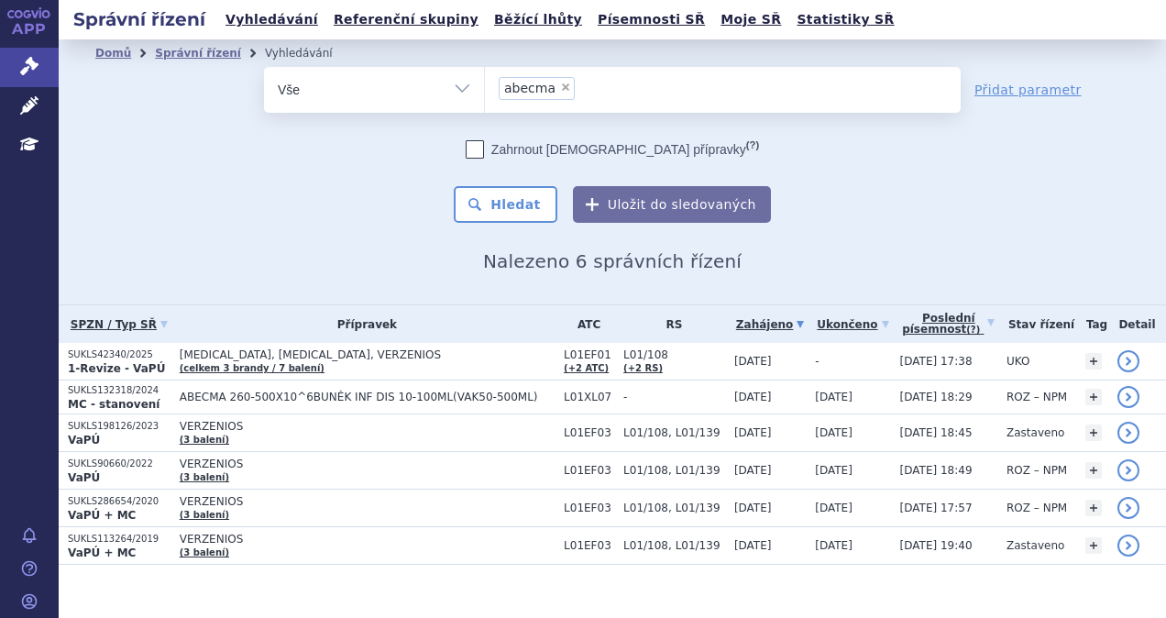
select select "abecma"
click at [526, 198] on button "Hledat" at bounding box center [506, 204] width 104 height 37
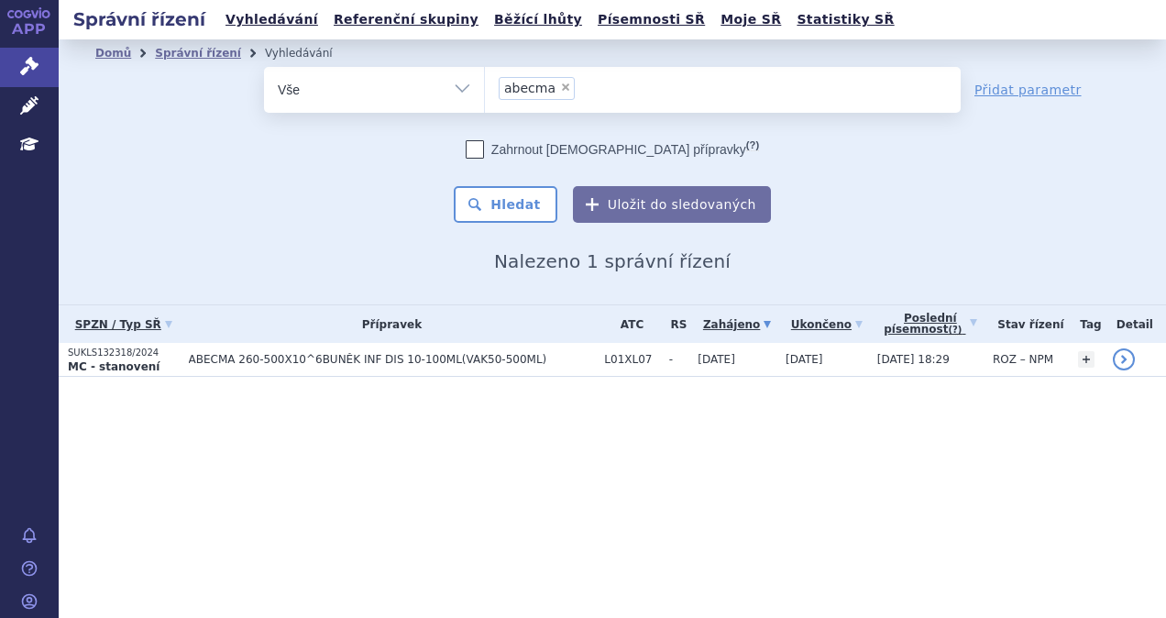
click at [560, 90] on span "×" at bounding box center [565, 87] width 11 height 11
click at [485, 90] on select "abecma" at bounding box center [484, 89] width 1 height 46
select select
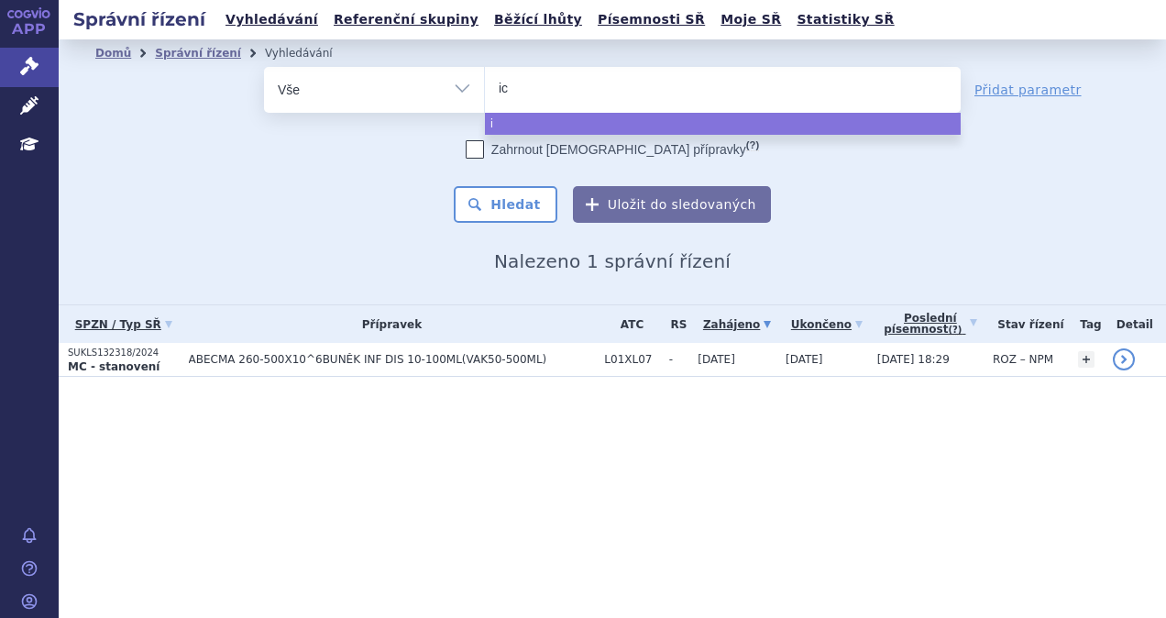
type input "ice"
type input "ic"
type input "id"
type input "ide"
type input "ide-c"
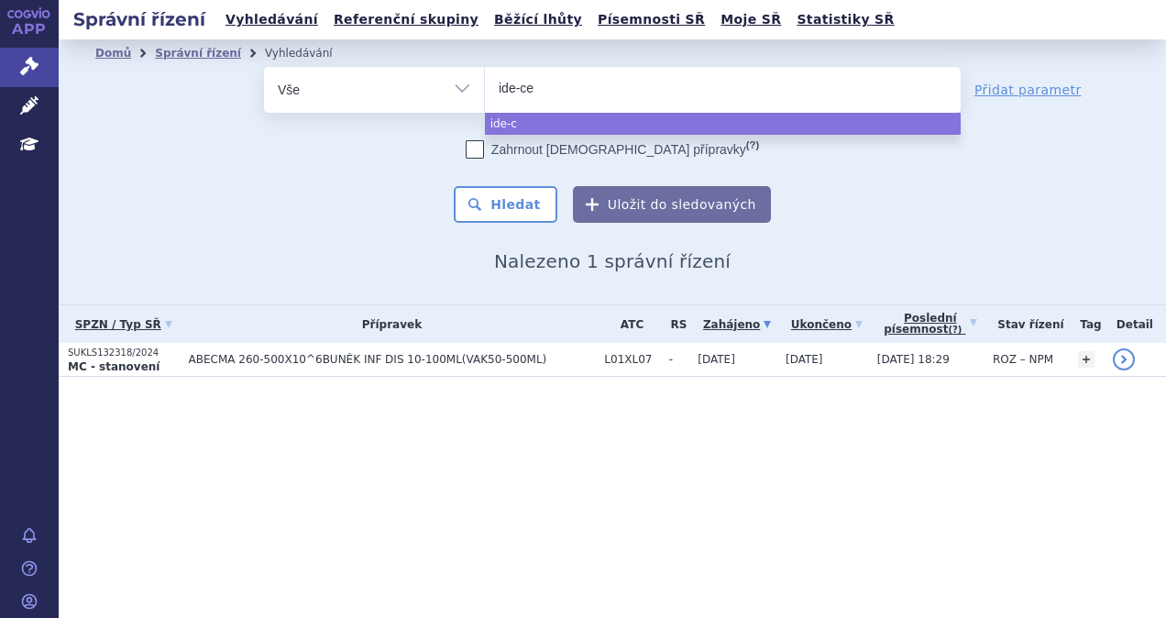
type input "ide-cel"
select select "ide-cel"
click at [548, 200] on button "Hledat" at bounding box center [506, 204] width 104 height 37
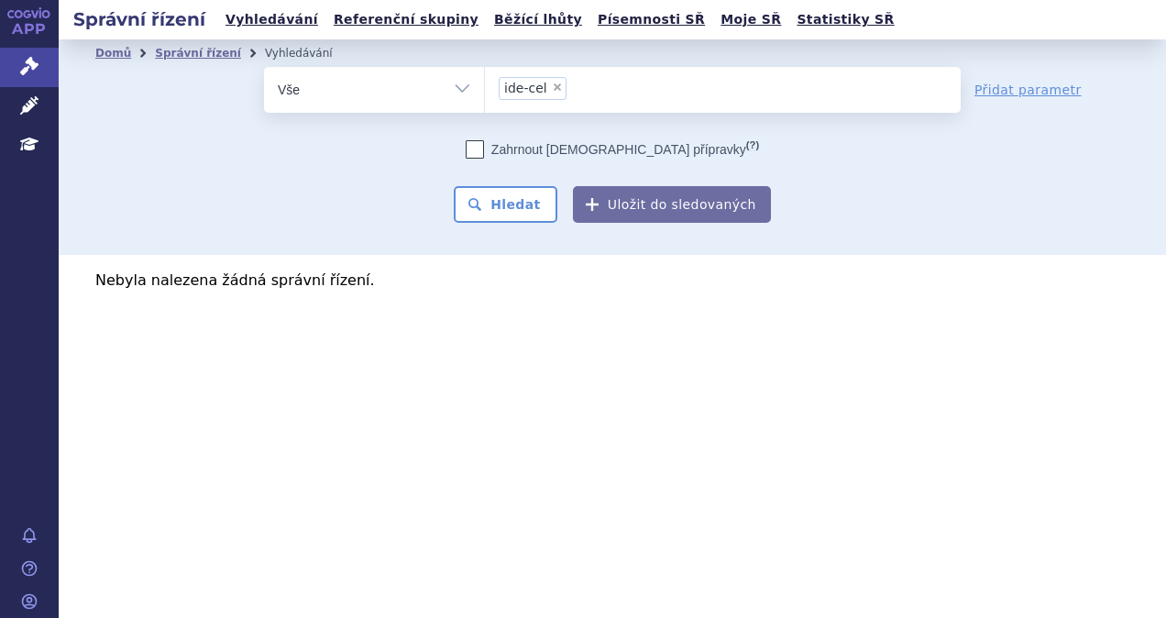
click at [552, 92] on span "×" at bounding box center [557, 87] width 11 height 11
click at [485, 92] on select "ide-cel" at bounding box center [484, 89] width 1 height 46
select select
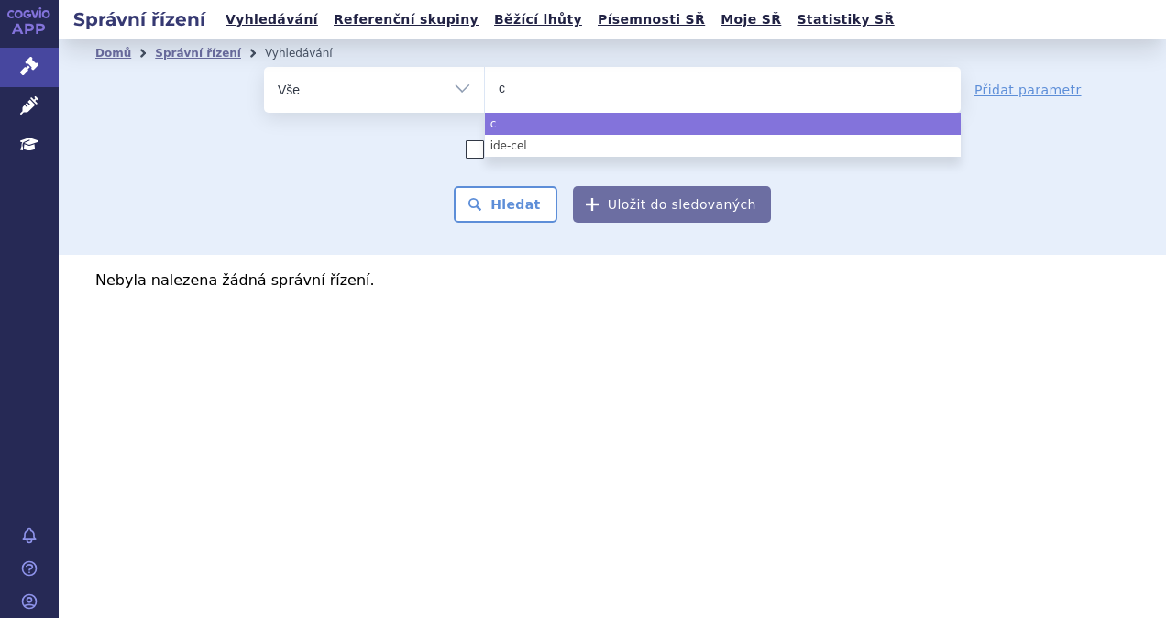
type input "ca"
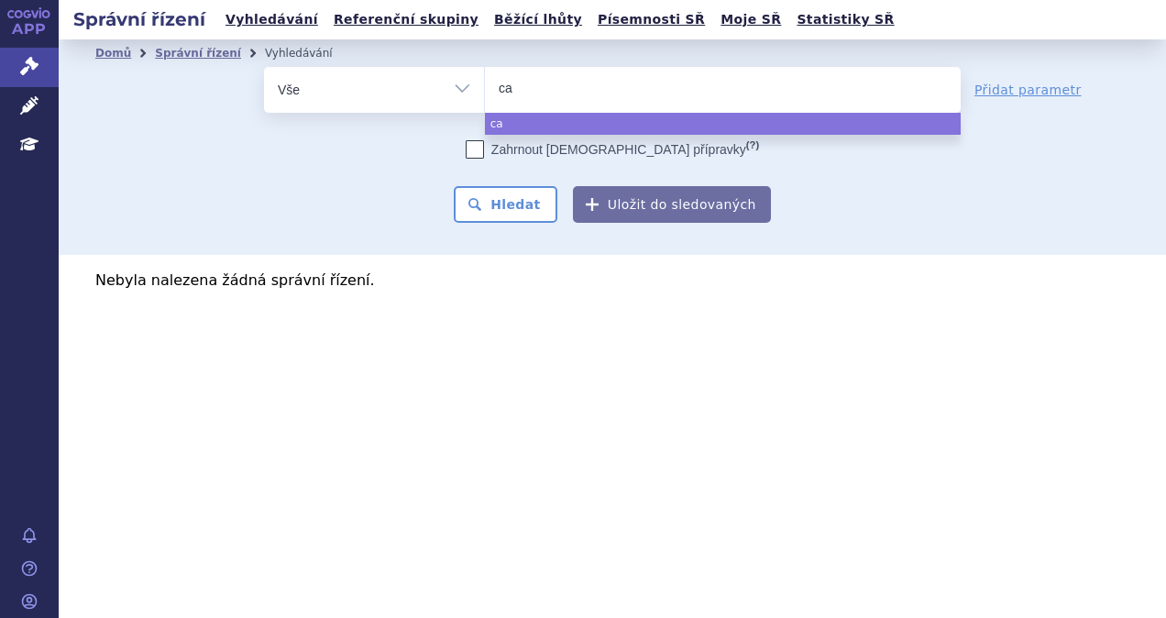
type input "car"
type input "carv"
type input "carvyk"
type input "carvykti"
select select "carvykti"
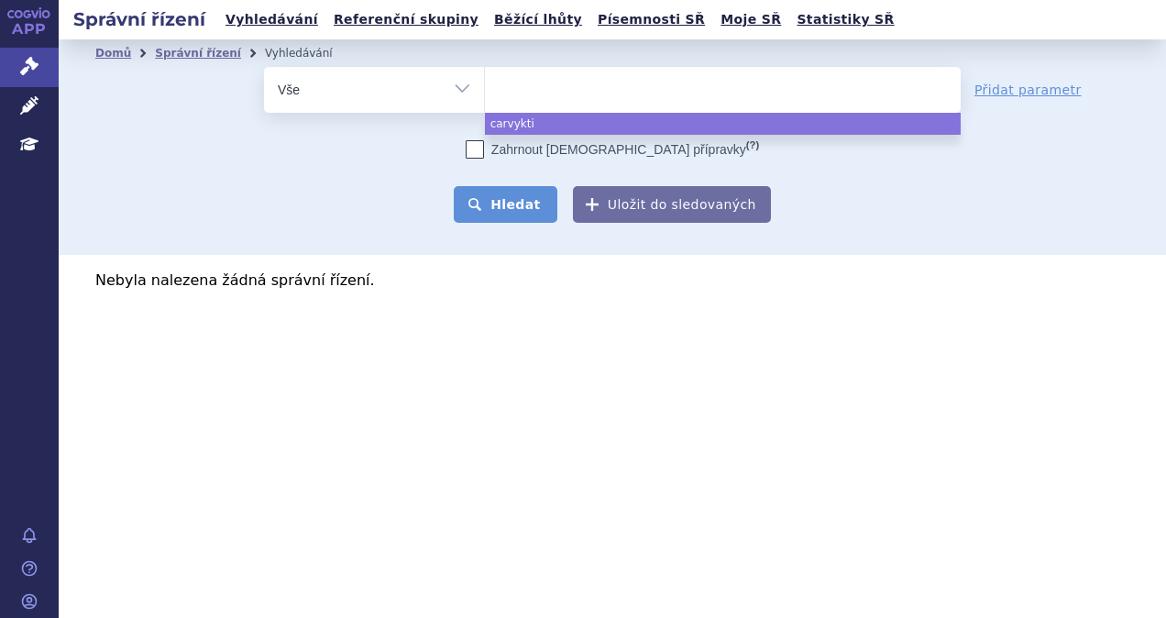
click at [538, 205] on button "Hledat" at bounding box center [506, 204] width 104 height 37
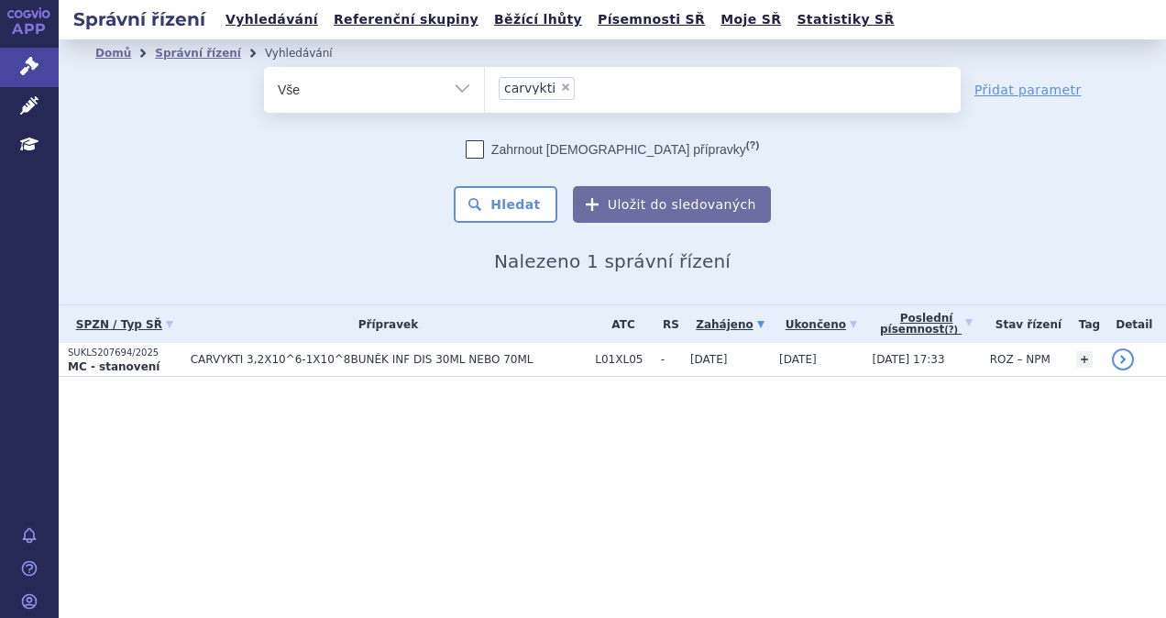
click at [560, 90] on span "×" at bounding box center [565, 87] width 11 height 11
click at [485, 90] on select "carvykti" at bounding box center [484, 89] width 1 height 46
select select
type input "ne"
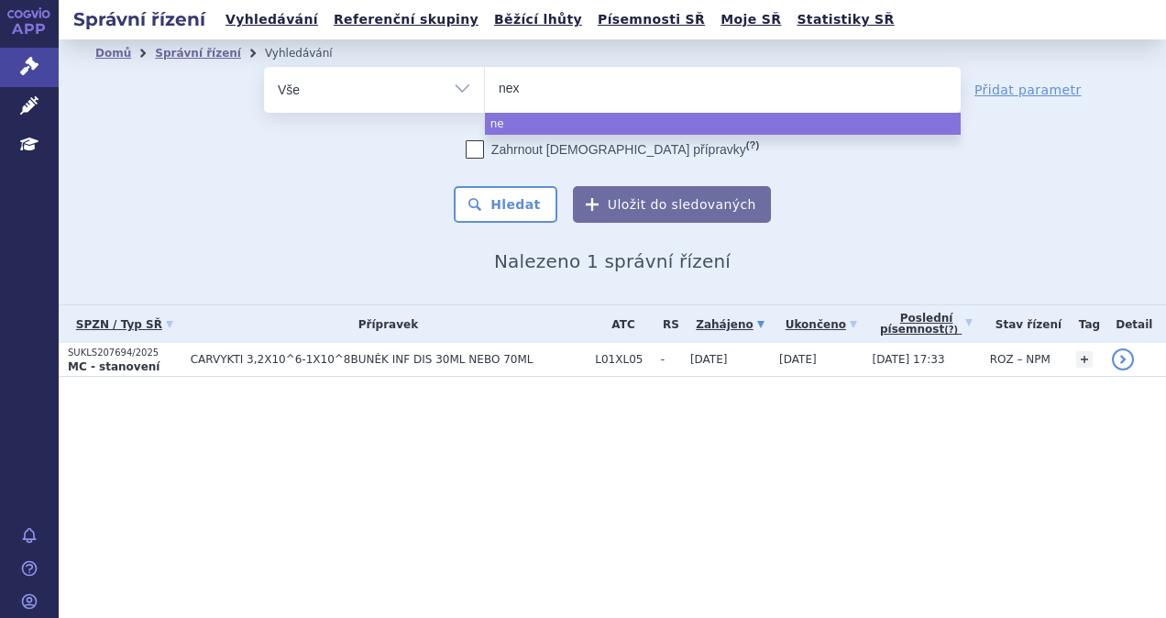
type input "nexp"
type input "nexpo"
type input "nexpovi"
type input "nexpovio"
select select "nexpovio"
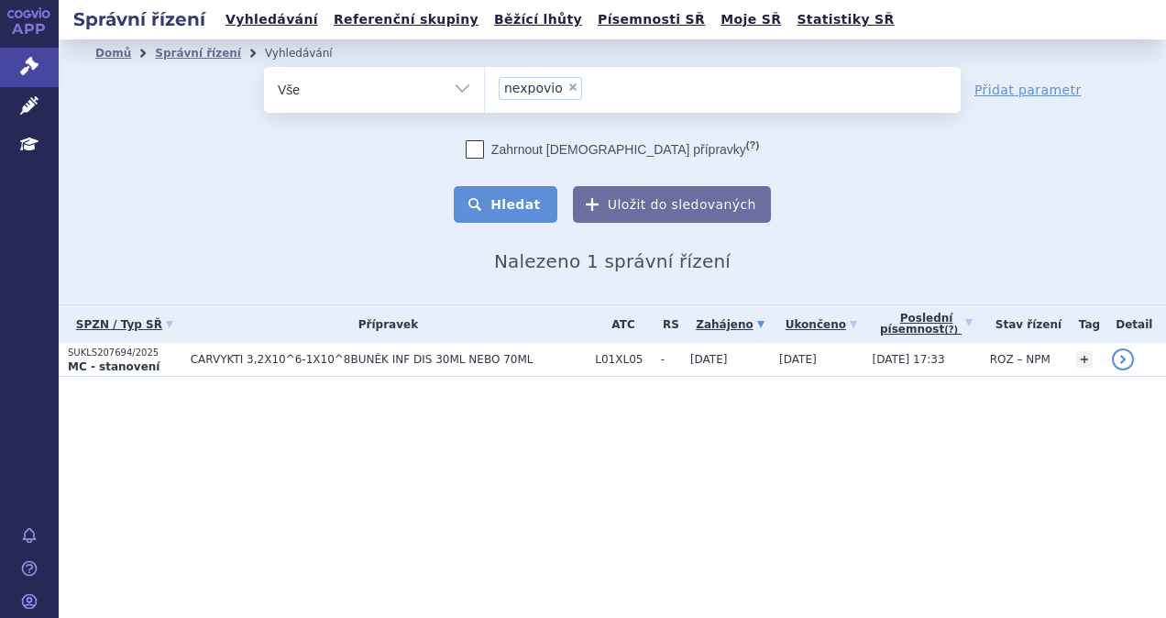
click at [528, 191] on button "Hledat" at bounding box center [506, 204] width 104 height 37
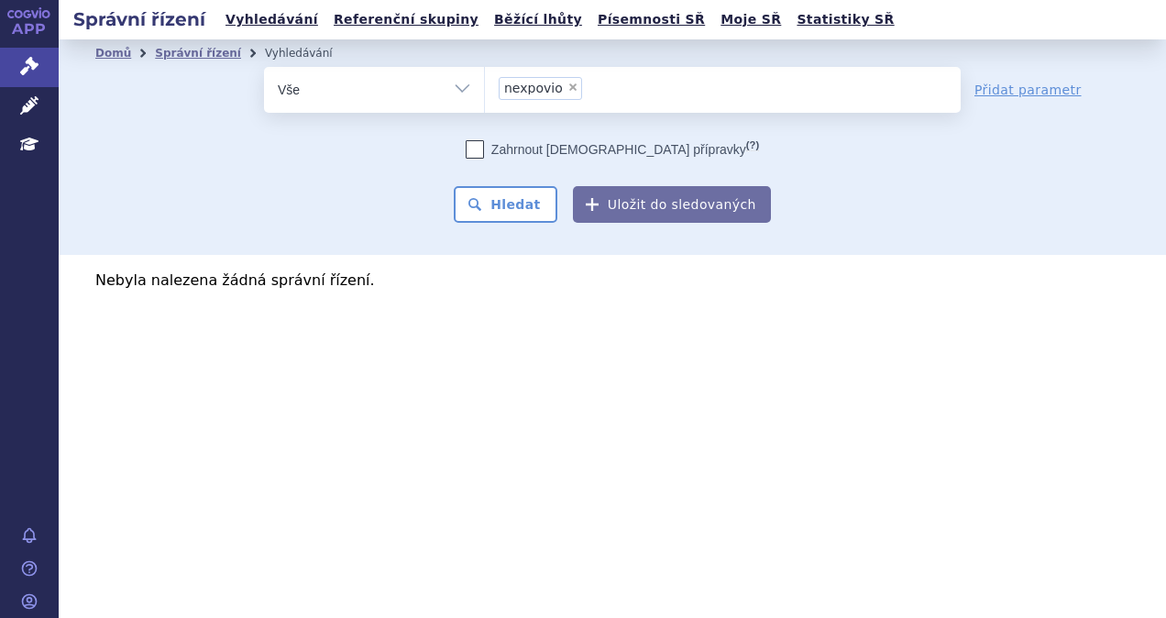
click at [568, 86] on span "×" at bounding box center [573, 87] width 11 height 11
click at [485, 86] on select "nexpovio" at bounding box center [484, 89] width 1 height 46
select select
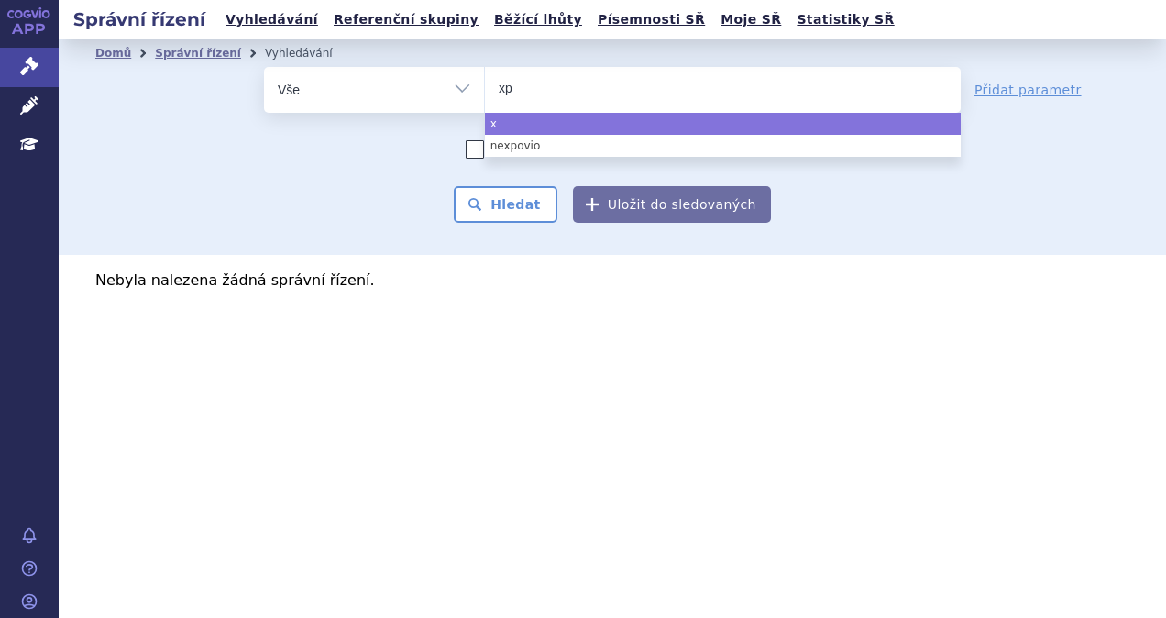
type input "xpo"
type input "xpovi"
type input "xpovio"
select select "xpovio"
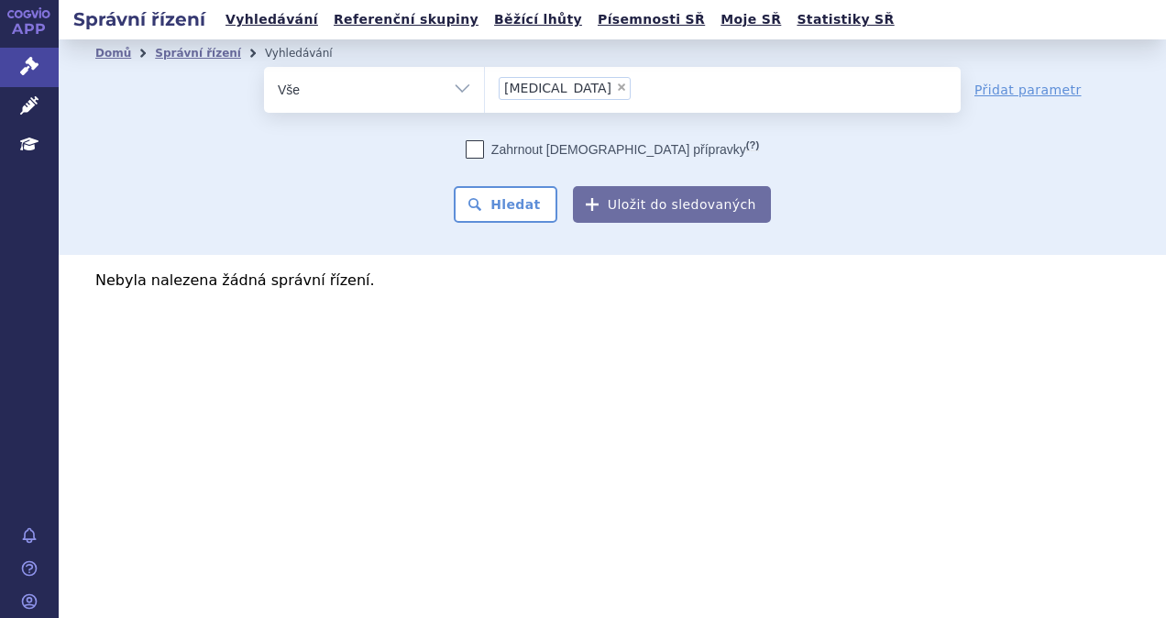
click at [499, 225] on div "Domů Správní řízení Vyhledávání Vyhledávání ve správních řízeních odstranit Vše…" at bounding box center [613, 146] width 1108 height 215
click at [500, 216] on button "Hledat" at bounding box center [506, 204] width 104 height 37
select select
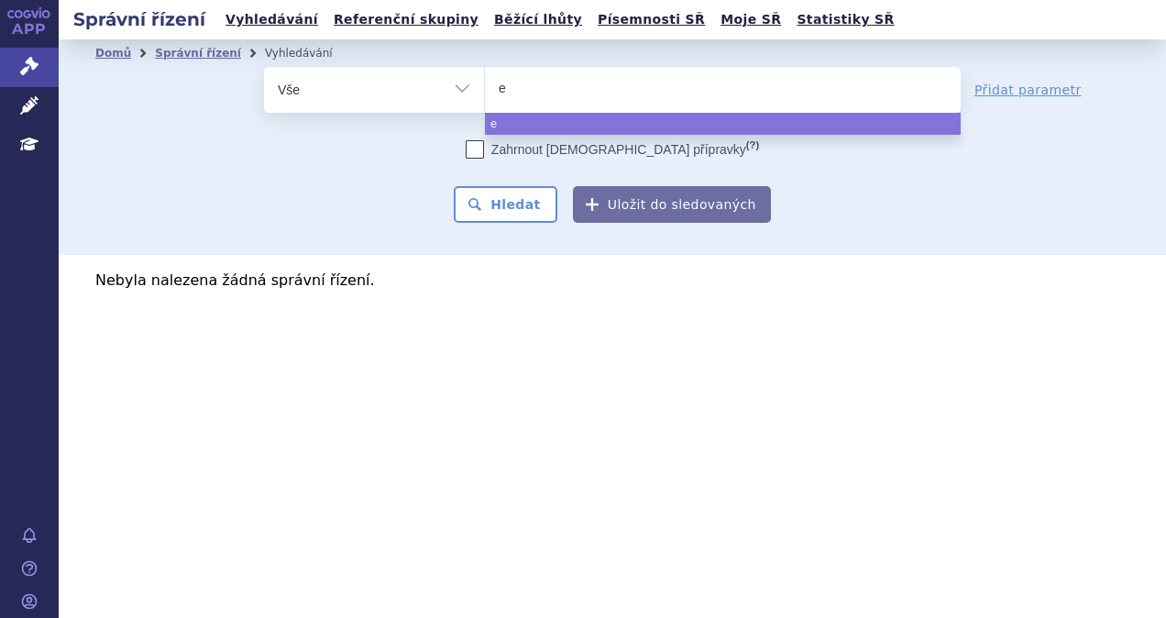
type input "em"
type input "emp"
type input "empli"
type input "emplici"
type input "emplicit"
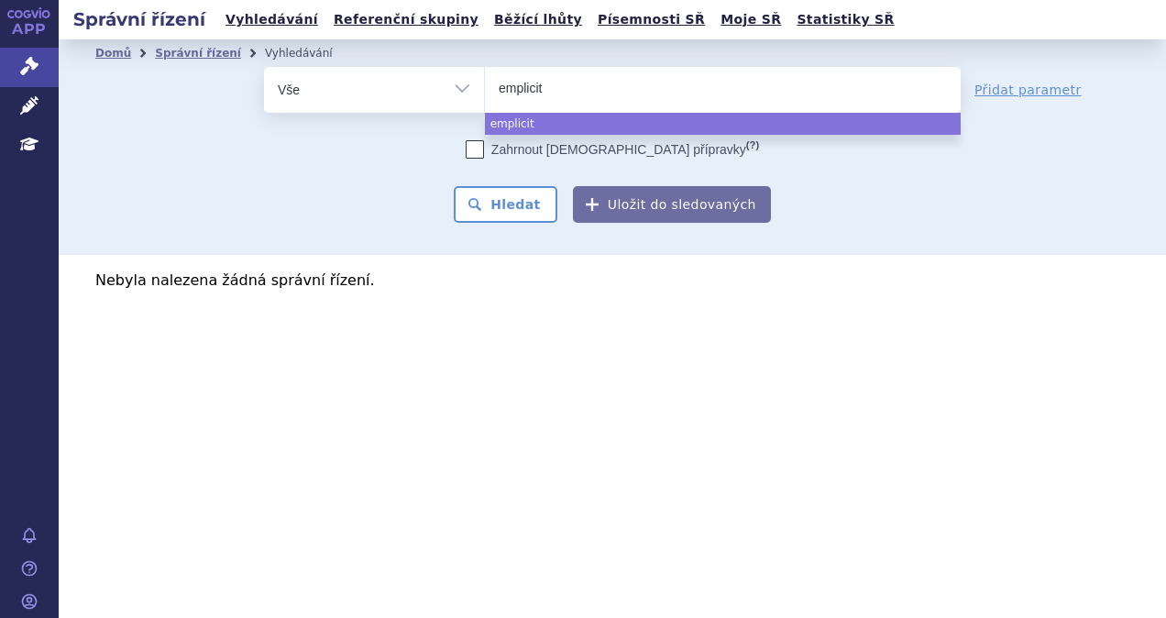
type input "empliciti"
select select "empliciti"
click at [526, 202] on button "Hledat" at bounding box center [506, 204] width 104 height 37
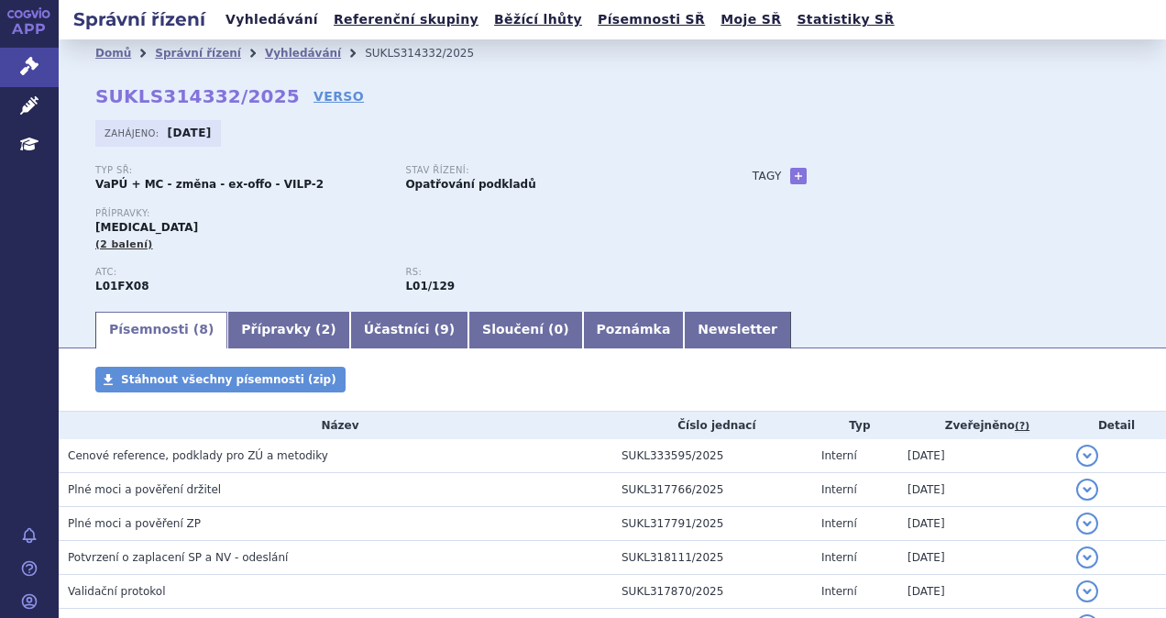
click at [247, 21] on link "Vyhledávání" at bounding box center [272, 19] width 104 height 25
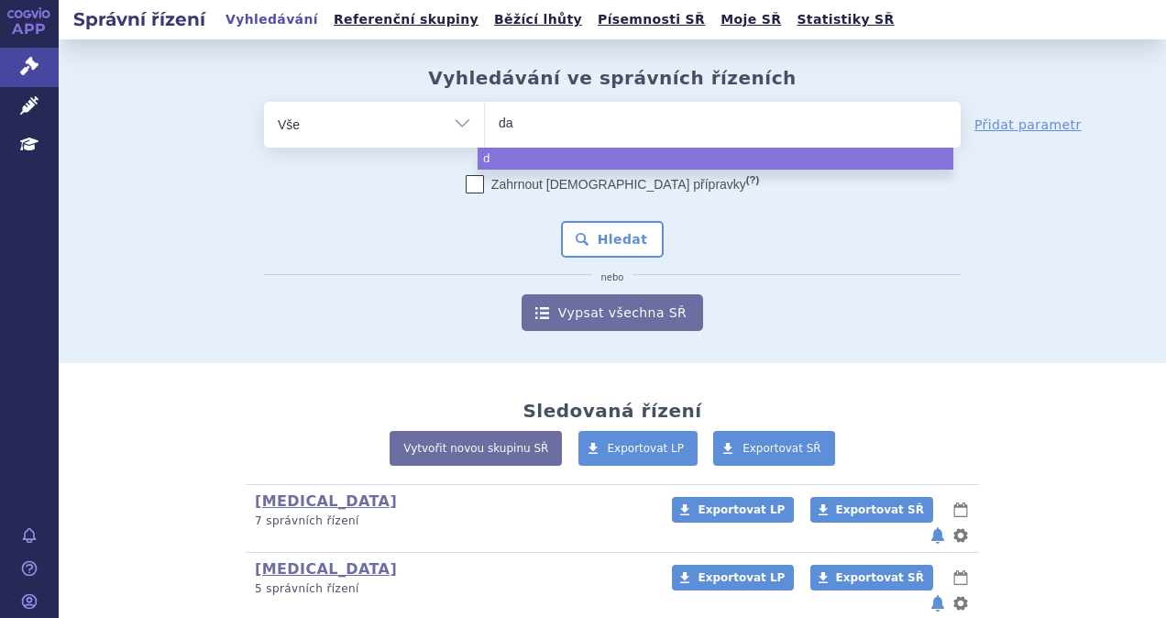
type input "dar"
type input "darz"
type input "darza"
type input "darzale"
type input "[MEDICAL_DATA]"
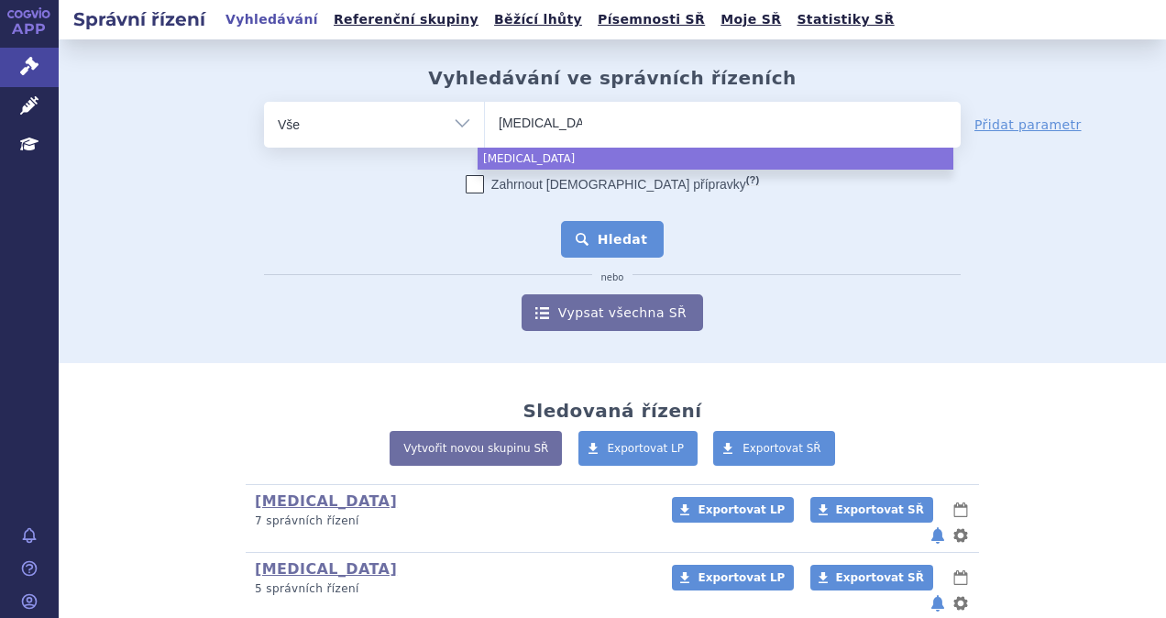
select select "[MEDICAL_DATA]"
click at [592, 227] on button "Hledat" at bounding box center [613, 239] width 104 height 37
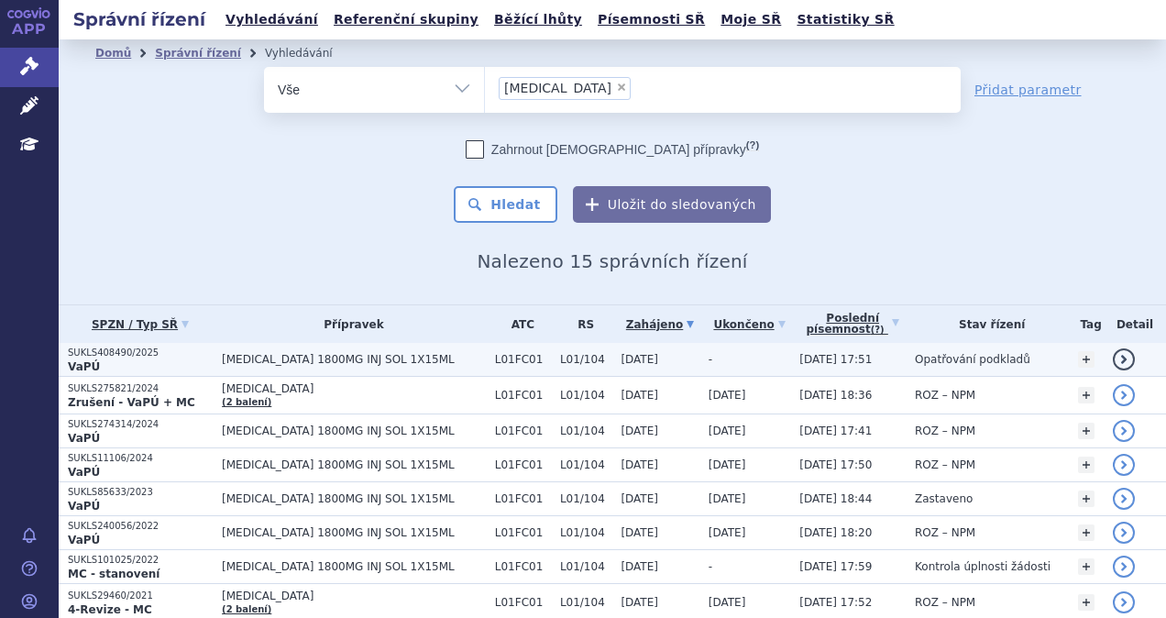
click at [308, 361] on span "[MEDICAL_DATA] 1800MG INJ SOL 1X15ML" at bounding box center [354, 359] width 264 height 13
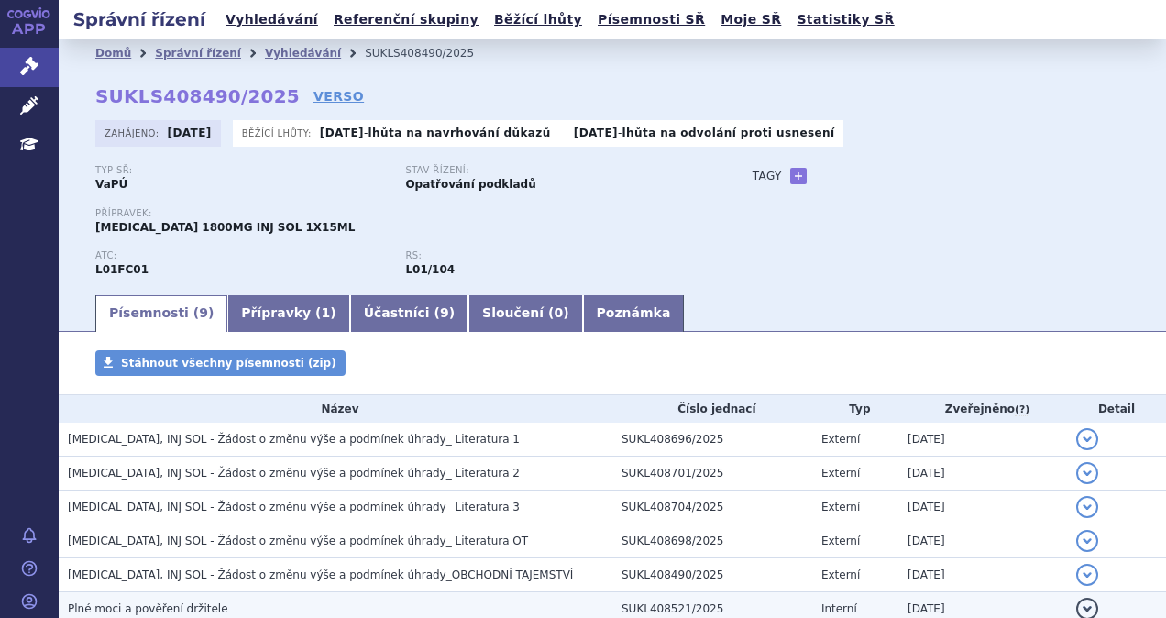
scroll to position [218, 0]
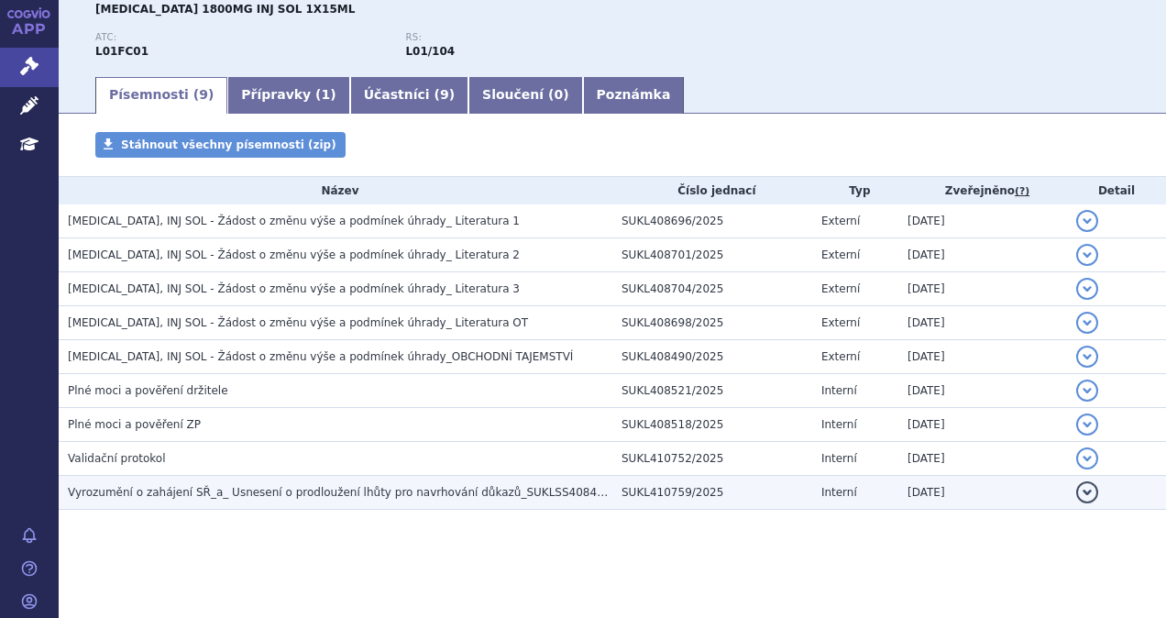
click at [345, 487] on span "Vyrozumění o zahájení SŘ_a_ Usnesení o prodloužení lhůty pro navrhování důkazů_…" at bounding box center [355, 492] width 575 height 13
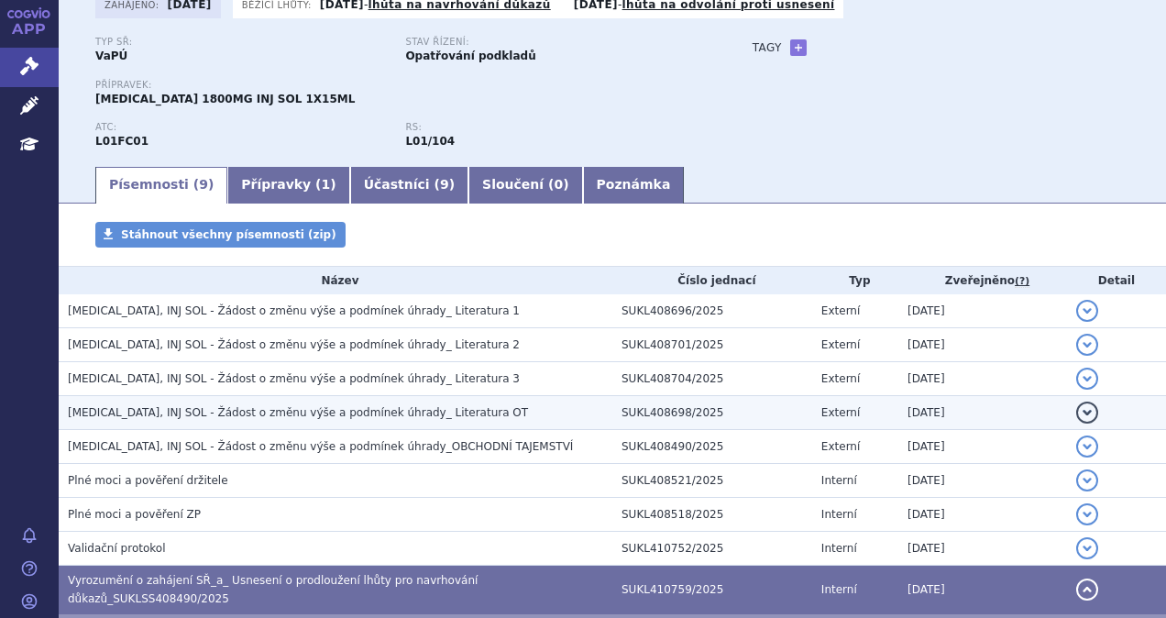
scroll to position [127, 0]
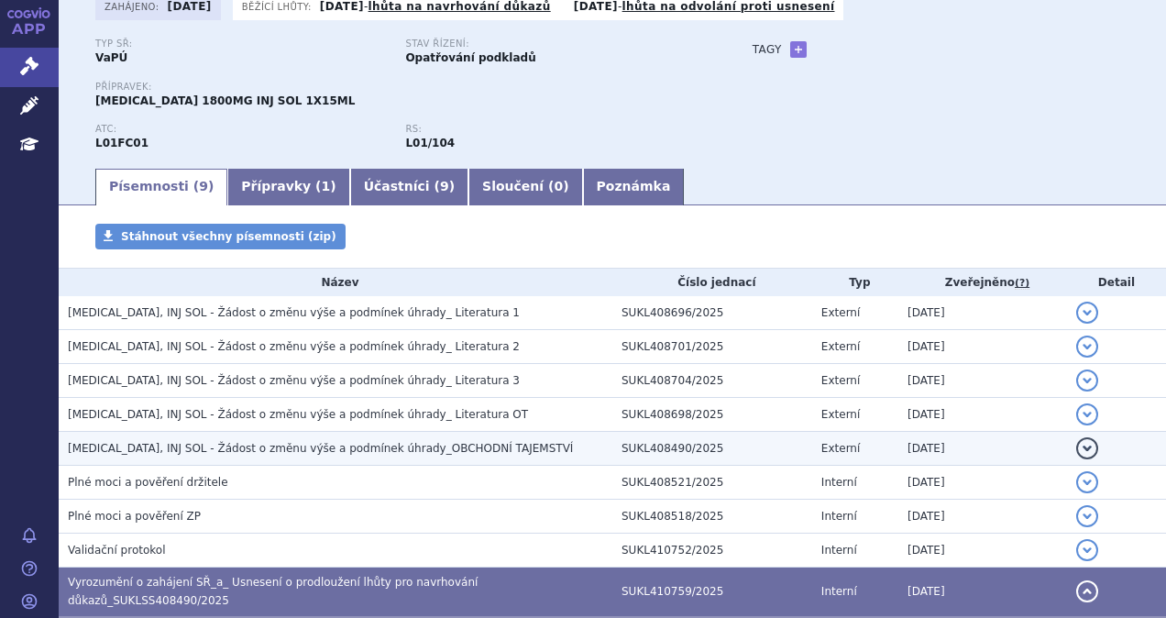
click at [275, 448] on span "[MEDICAL_DATA], INJ SOL - Žádost o změnu výše a podmínek úhrady_OBCHODNÍ TAJEMS…" at bounding box center [320, 448] width 505 height 13
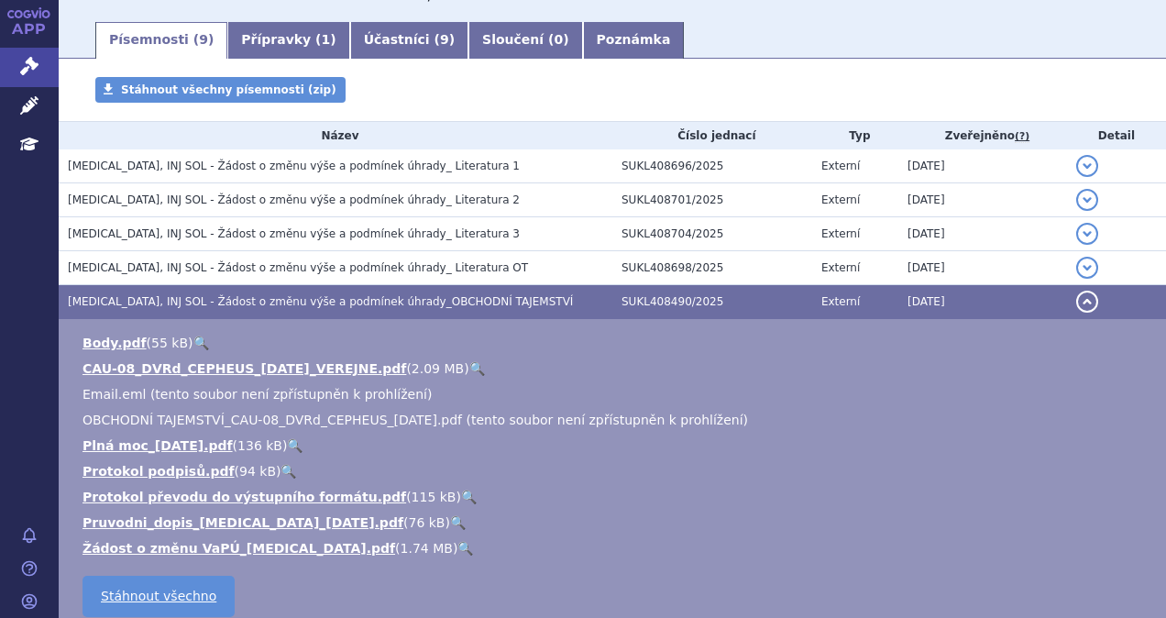
scroll to position [310, 0]
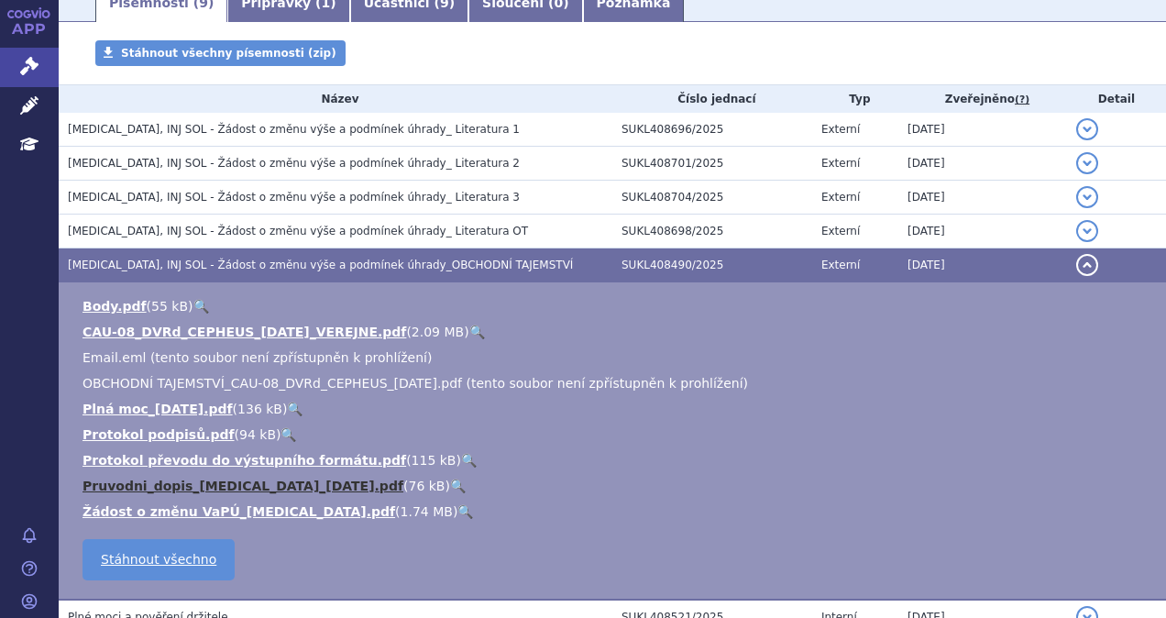
click at [259, 481] on link "Pruvodni_dopis_[MEDICAL_DATA]_[DATE].pdf" at bounding box center [243, 486] width 321 height 15
